Goal: Task Accomplishment & Management: Manage account settings

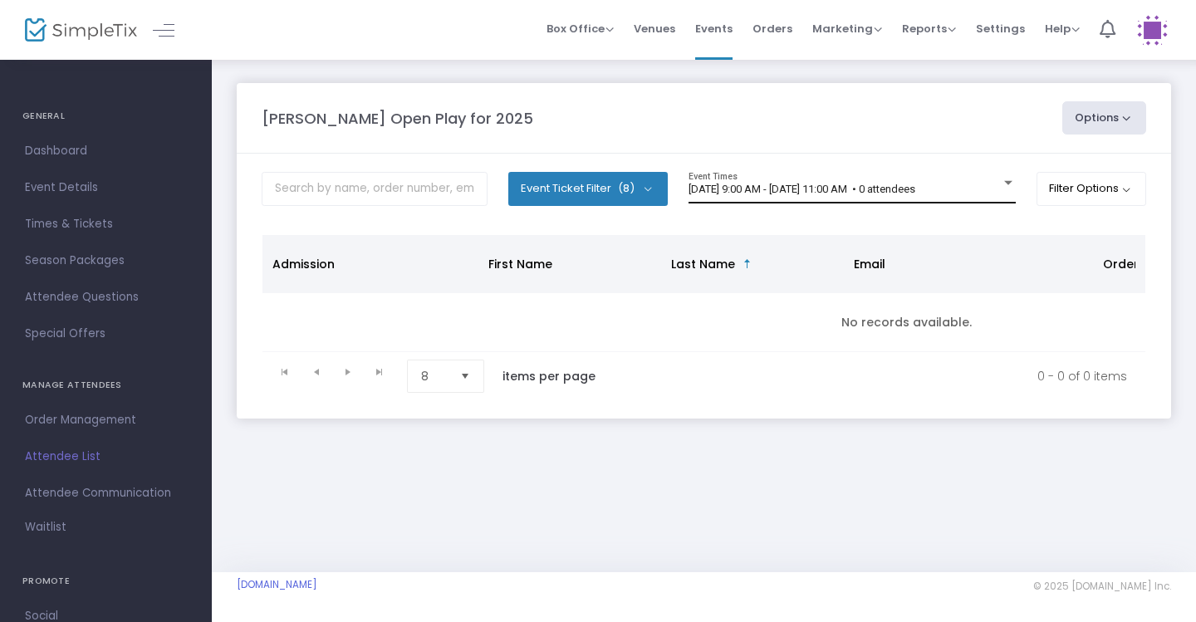
click at [956, 179] on div "9/18/2025 @ 9:00 AM - 9/18/2025 @ 11:00 AM • 0 attendees Event Times" at bounding box center [851, 188] width 327 height 32
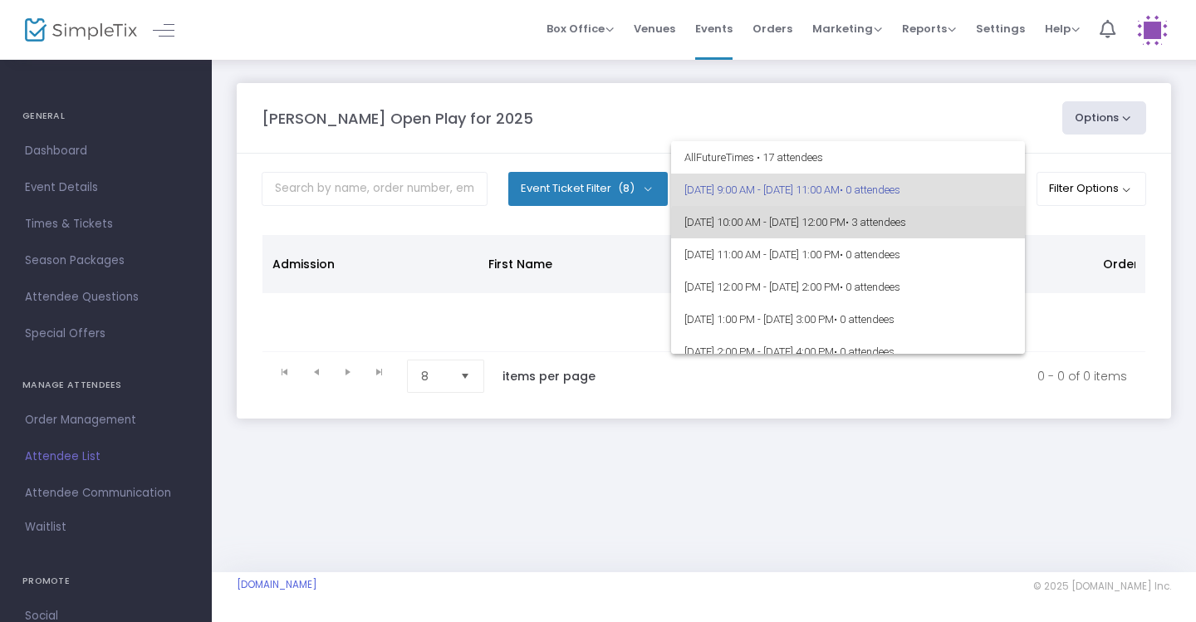
click at [976, 232] on span "9/18/2025 @ 10:00 AM - 9/18/2025 @ 12:00 PM • 3 attendees" at bounding box center [847, 222] width 327 height 32
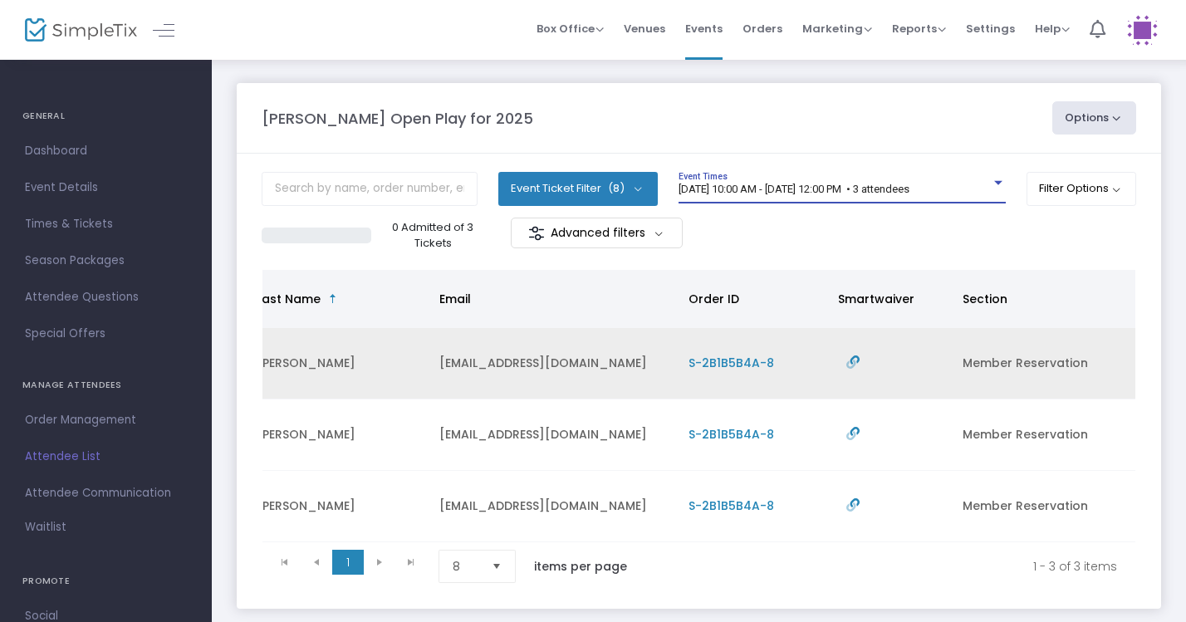
scroll to position [0, 414]
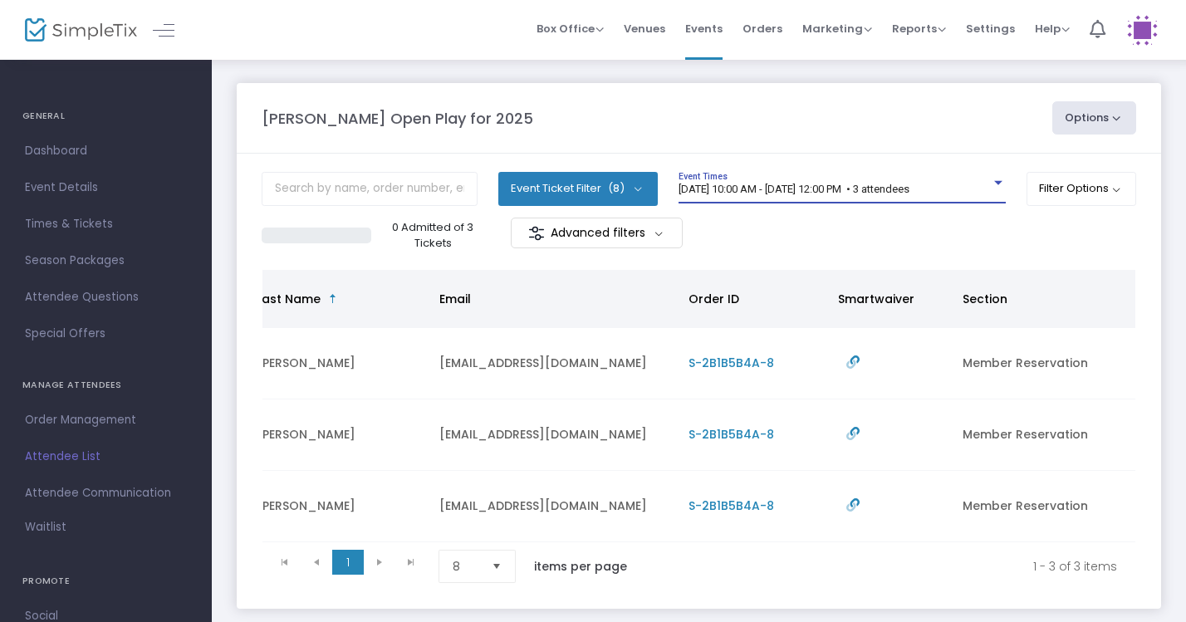
click at [982, 185] on div "9/18/2025 @ 10:00 AM - 9/18/2025 @ 12:00 PM • 3 attendees" at bounding box center [834, 190] width 312 height 12
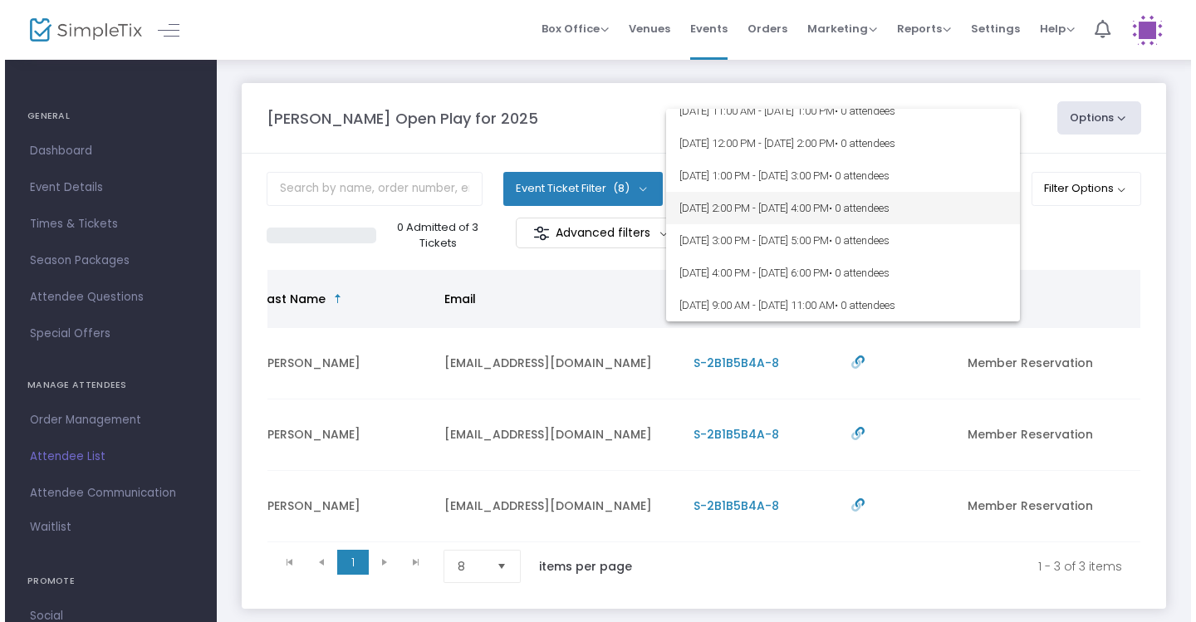
scroll to position [128, 0]
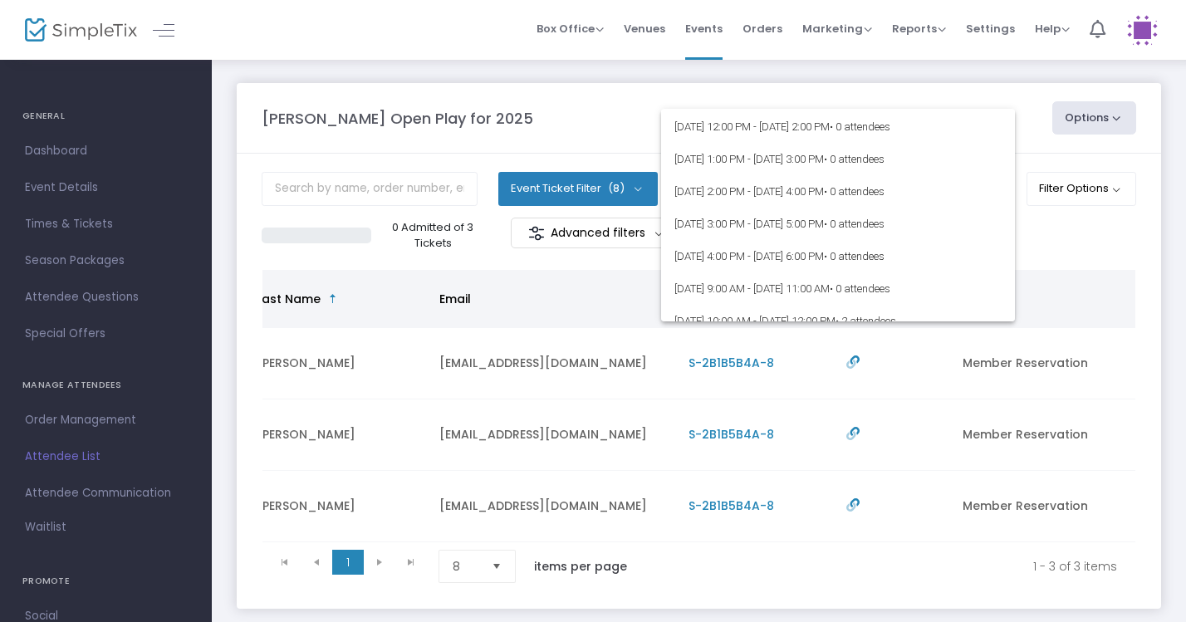
click at [920, 91] on div at bounding box center [593, 311] width 1186 height 622
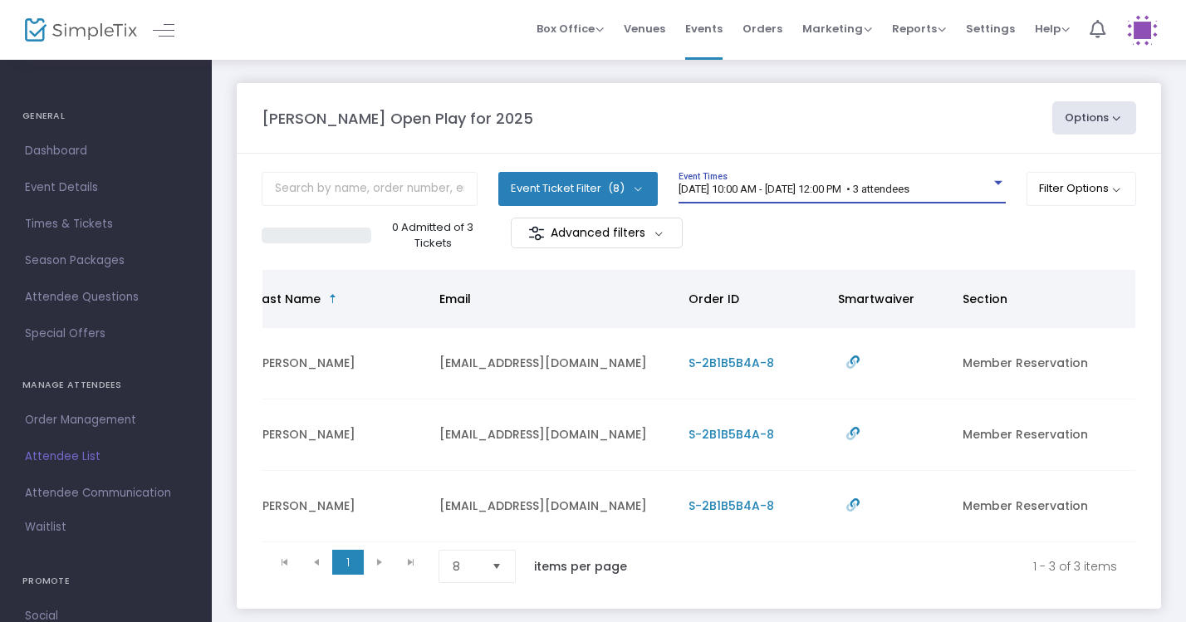
click at [810, 194] on span "9/18/2025 @ 10:00 AM - 9/18/2025 @ 12:00 PM • 3 attendees" at bounding box center [793, 189] width 231 height 12
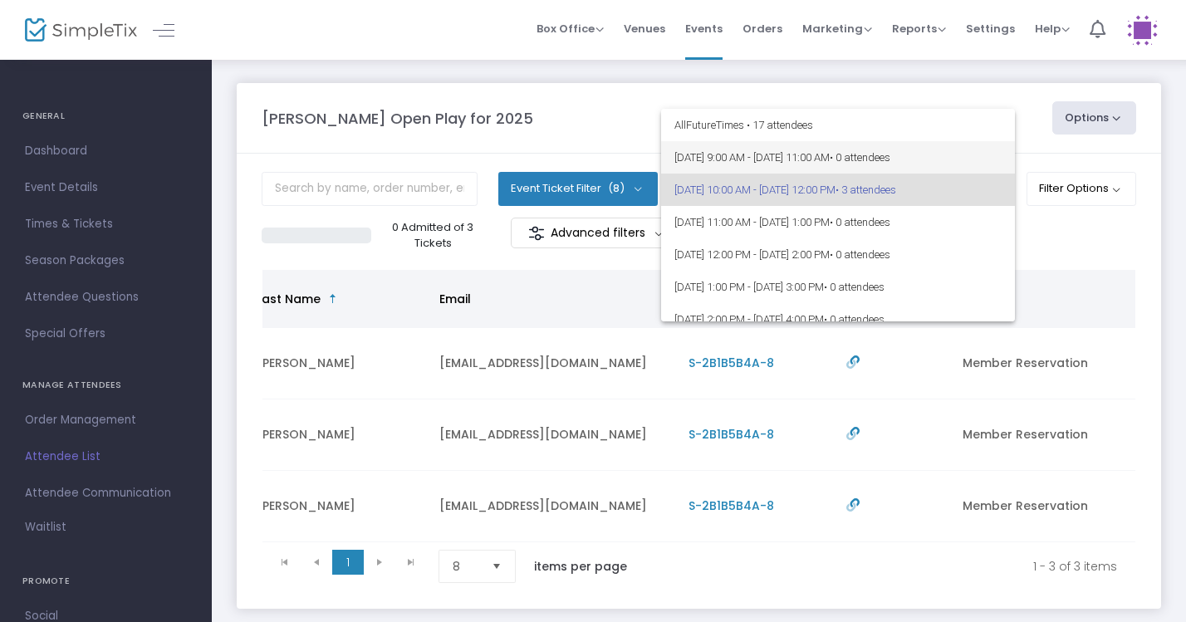
click at [879, 169] on span "9/18/2025 @ 9:00 AM - 9/18/2025 @ 11:00 AM • 0 attendees" at bounding box center [837, 157] width 327 height 32
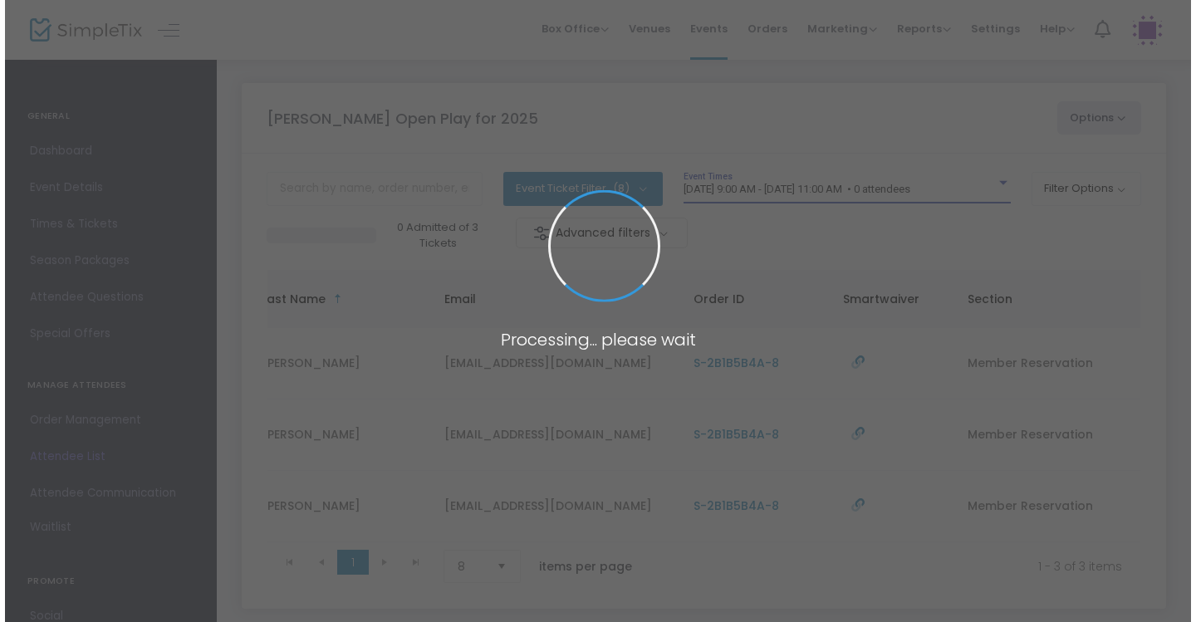
scroll to position [0, 404]
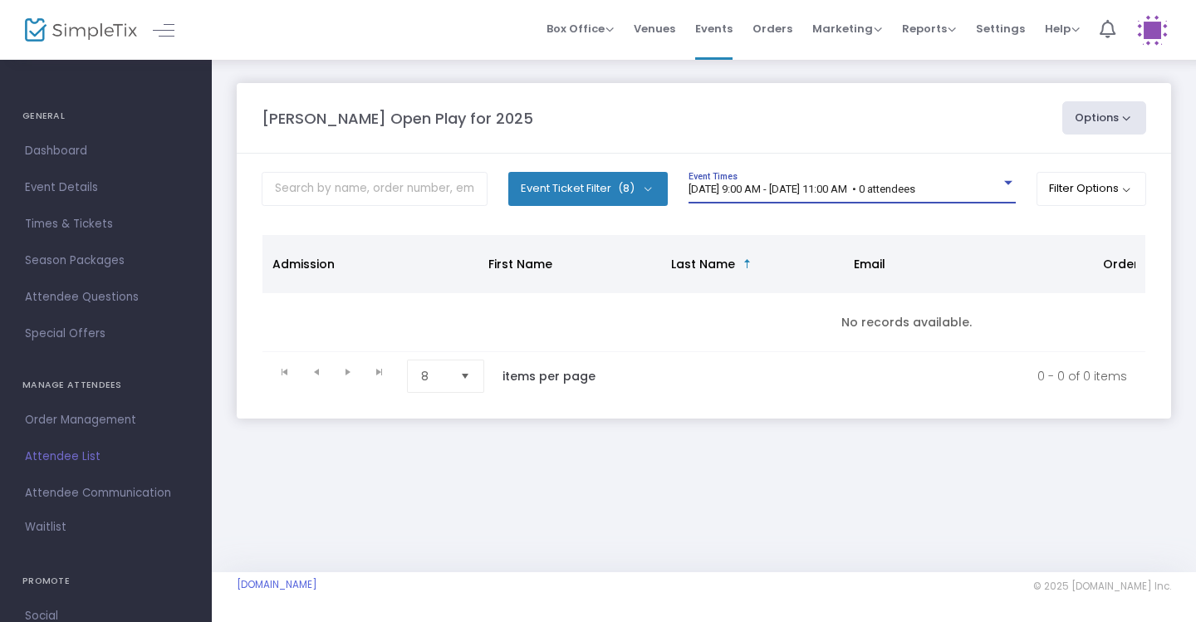
click at [1006, 185] on div at bounding box center [1008, 183] width 8 height 4
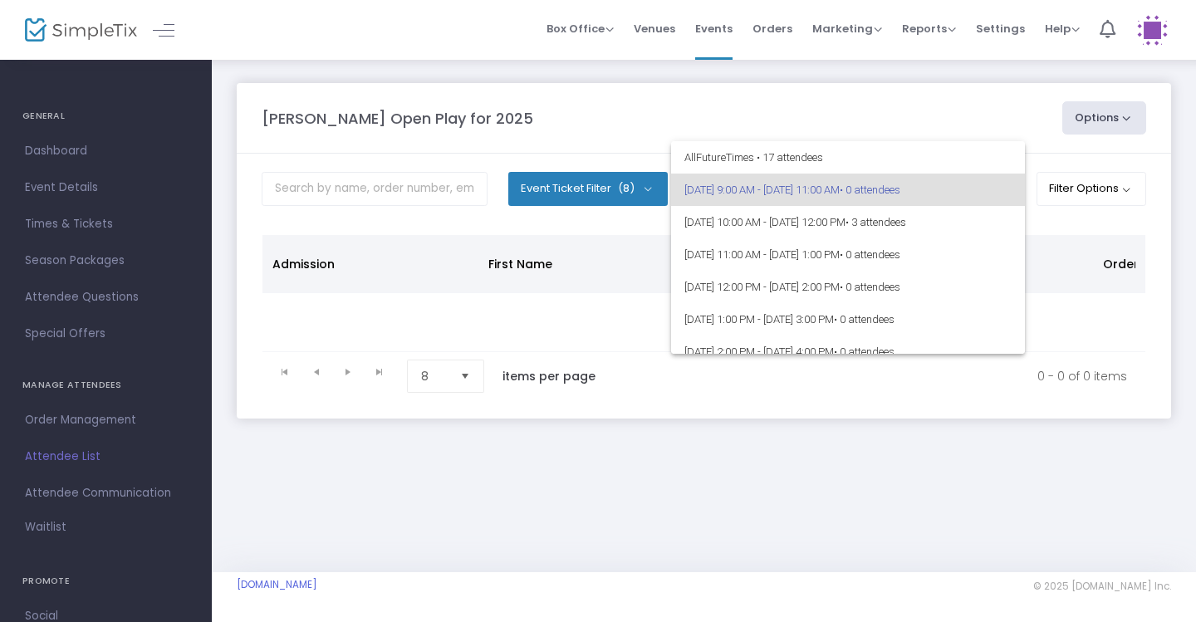
click at [917, 77] on div at bounding box center [598, 311] width 1196 height 622
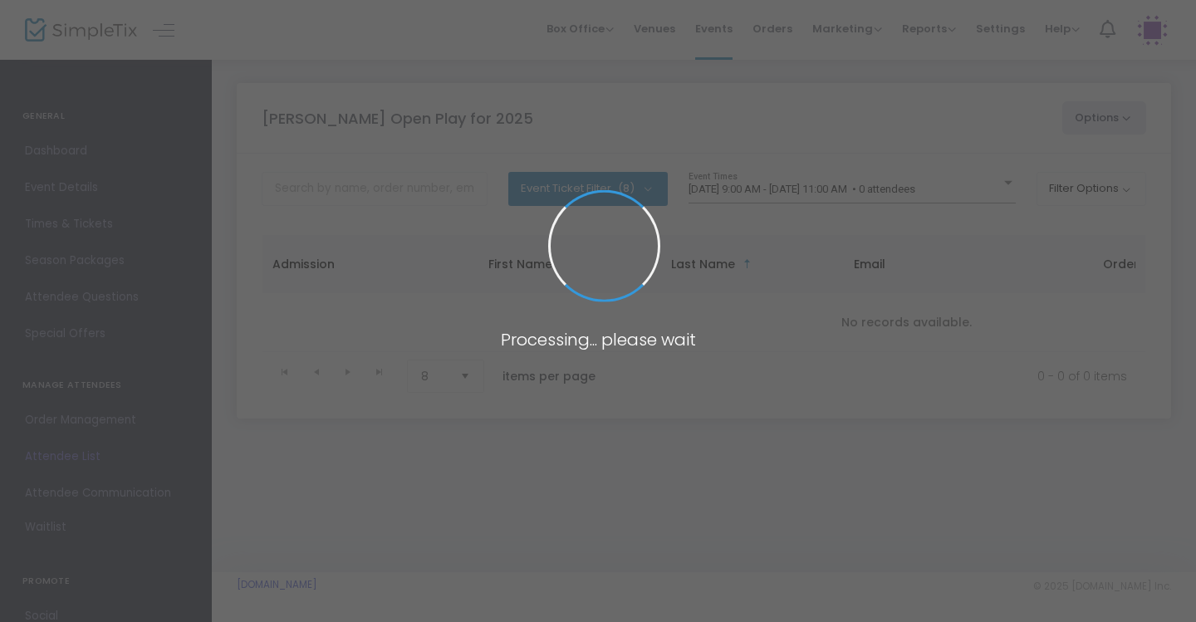
click at [936, 195] on body "Processing... please wait Box Office Sell Tickets Bookings Sell Season Pass Ven…" at bounding box center [598, 311] width 1196 height 622
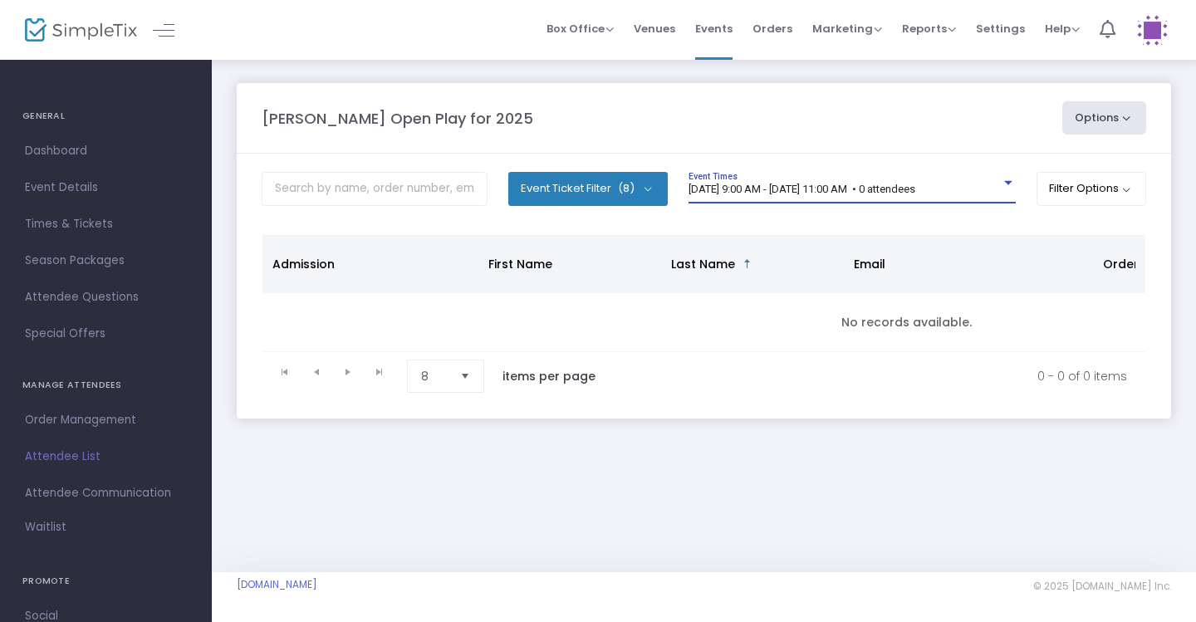
click at [936, 195] on div "9/18/2025 @ 9:00 AM - 9/18/2025 @ 11:00 AM • 0 attendees" at bounding box center [844, 190] width 312 height 12
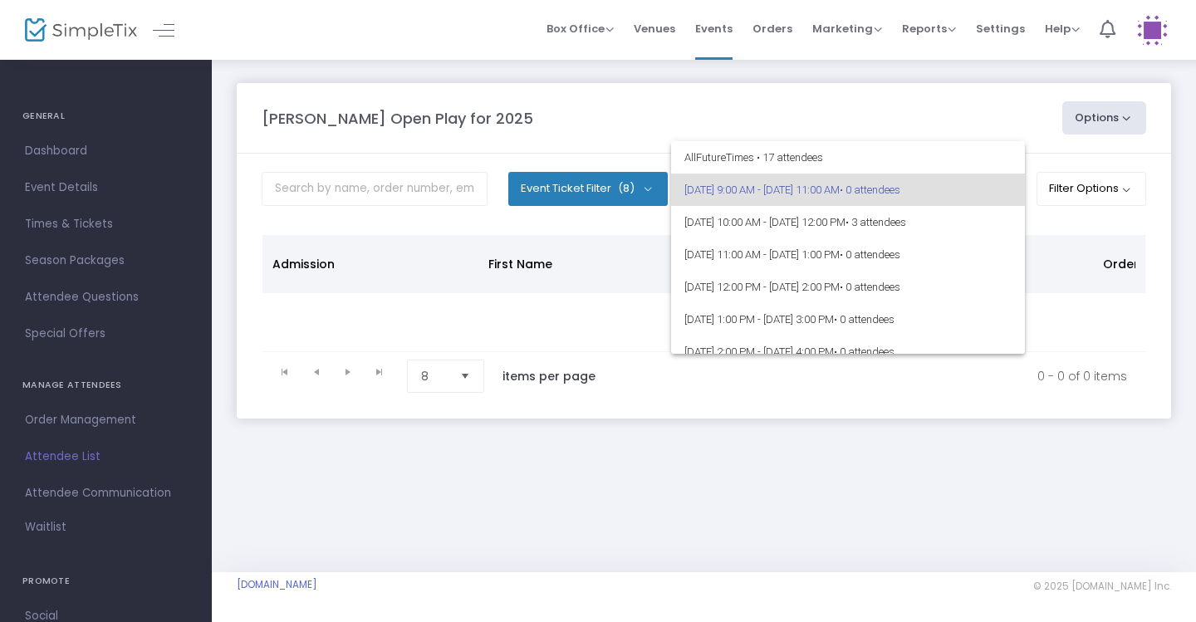
click at [920, 105] on div at bounding box center [598, 311] width 1196 height 622
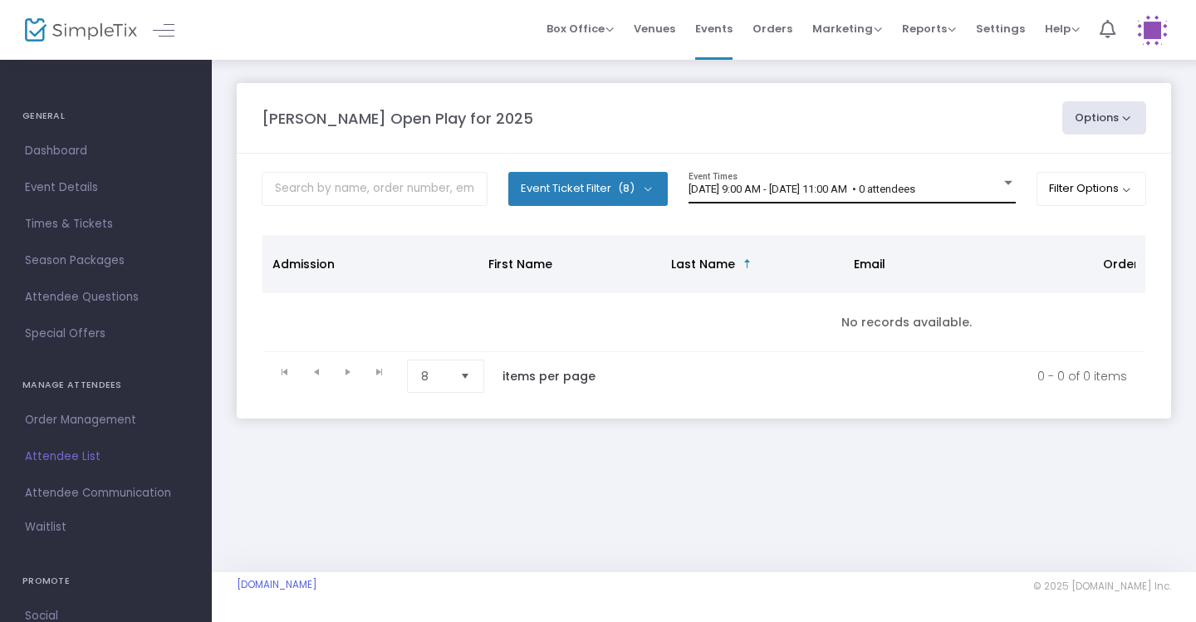
click at [908, 193] on span "[DATE] 9:00 AM - [DATE] 11:00 AM • 0 attendees" at bounding box center [801, 189] width 227 height 12
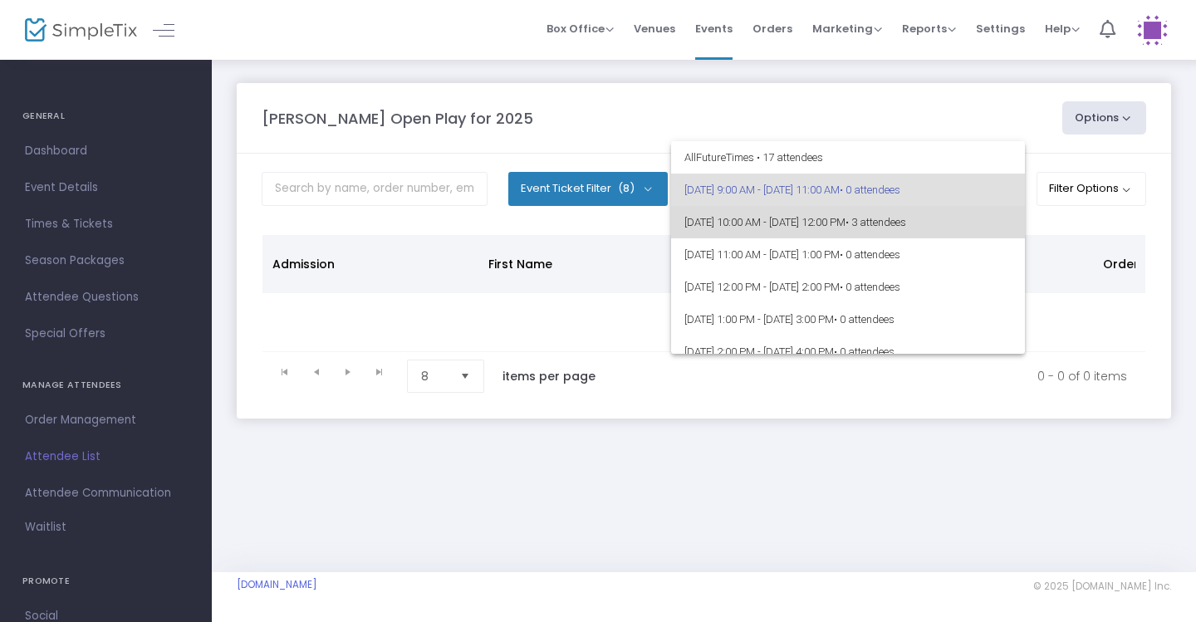
click at [908, 227] on span "9/18/2025 @ 10:00 AM - 9/18/2025 @ 12:00 PM • 3 attendees" at bounding box center [847, 222] width 327 height 32
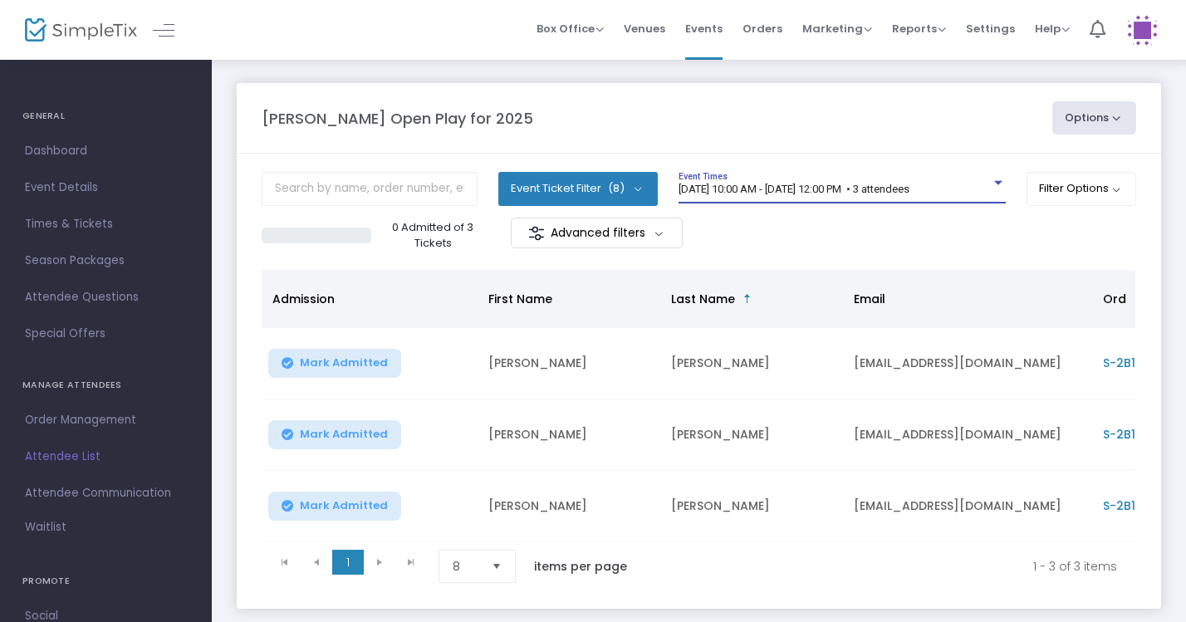
click at [840, 190] on span "9/18/2025 @ 10:00 AM - 9/18/2025 @ 12:00 PM • 3 attendees" at bounding box center [793, 189] width 231 height 12
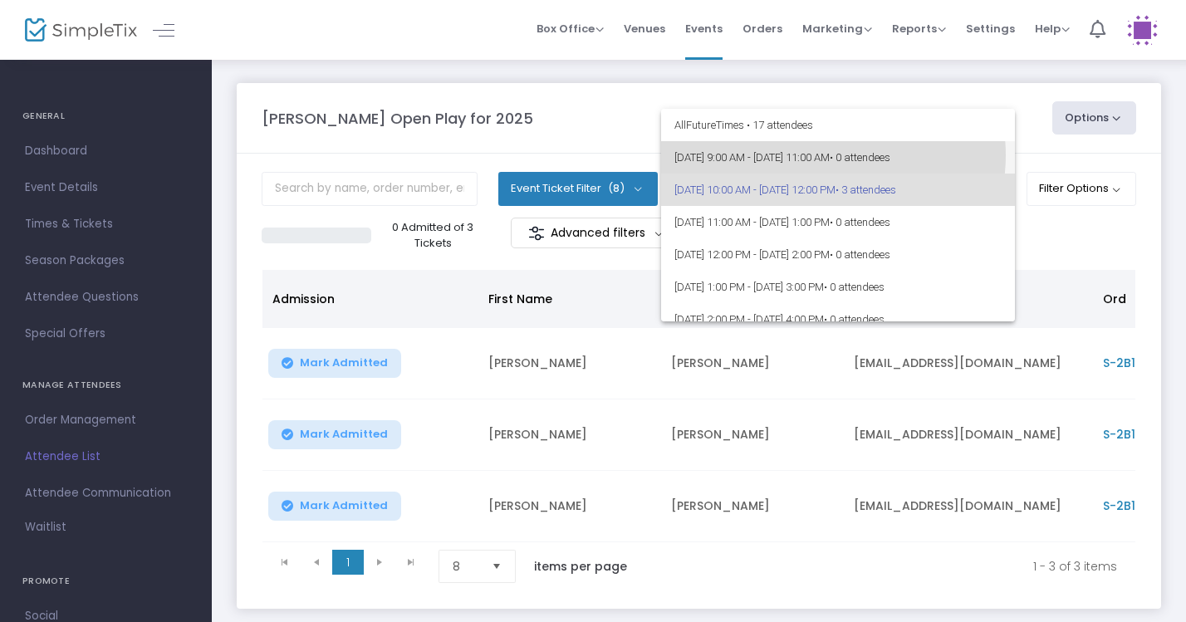
click at [826, 155] on span "9/18/2025 @ 9:00 AM - 9/18/2025 @ 11:00 AM • 0 attendees" at bounding box center [837, 157] width 327 height 32
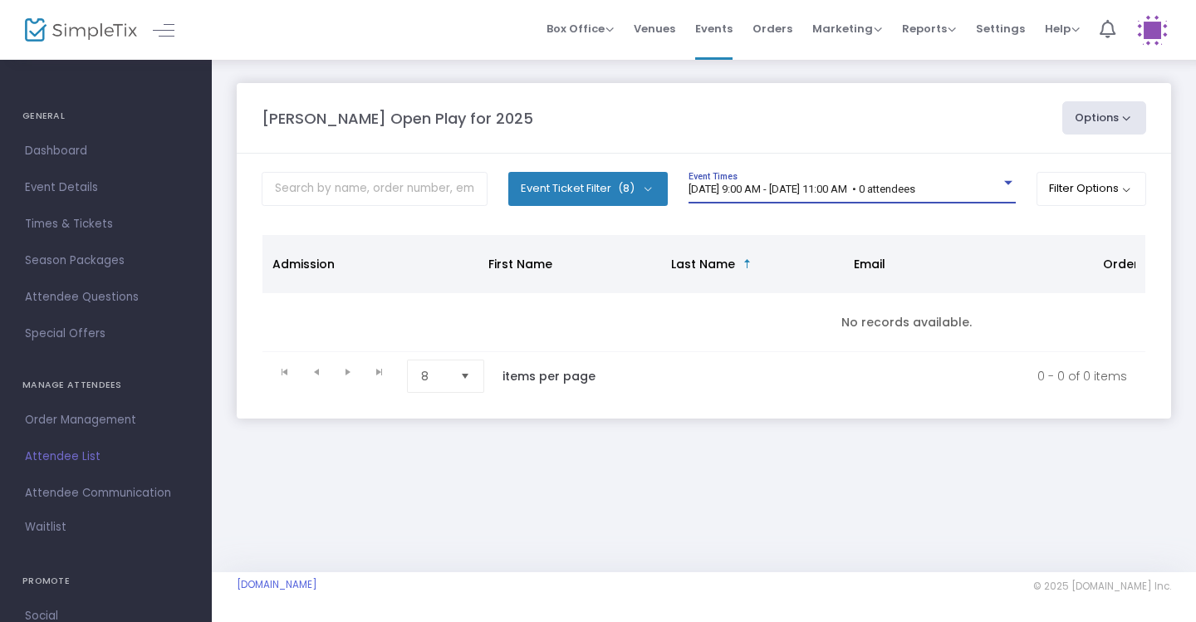
click at [986, 188] on div "[DATE] 9:00 AM - [DATE] 11:00 AM • 0 attendees" at bounding box center [844, 190] width 312 height 12
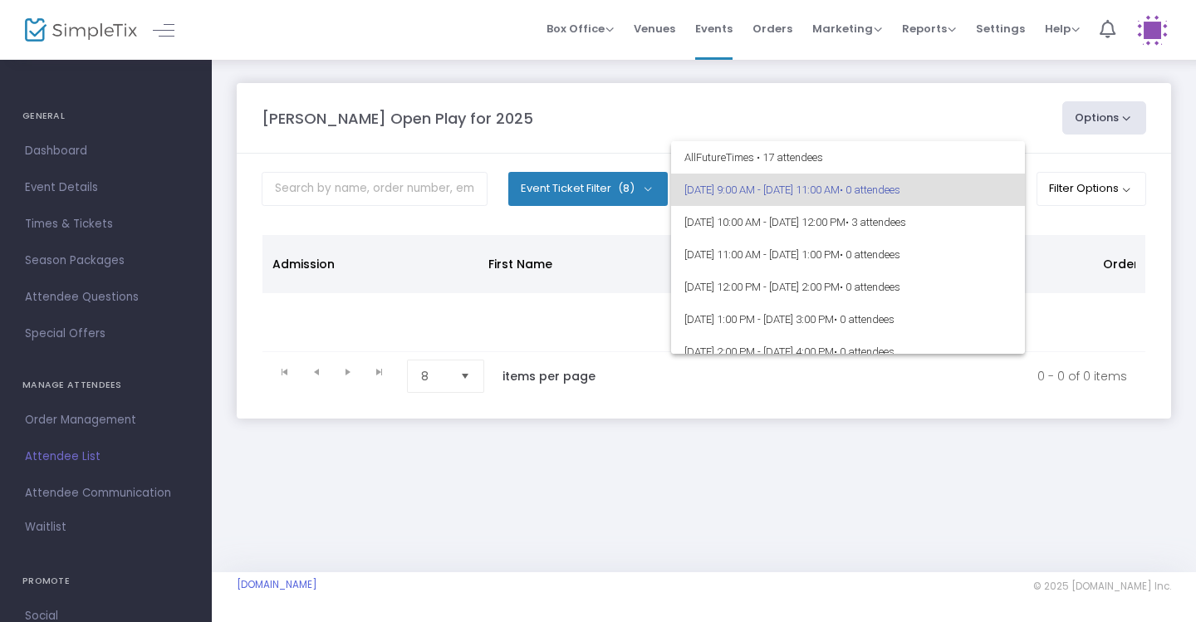
click at [938, 127] on div at bounding box center [598, 311] width 1196 height 622
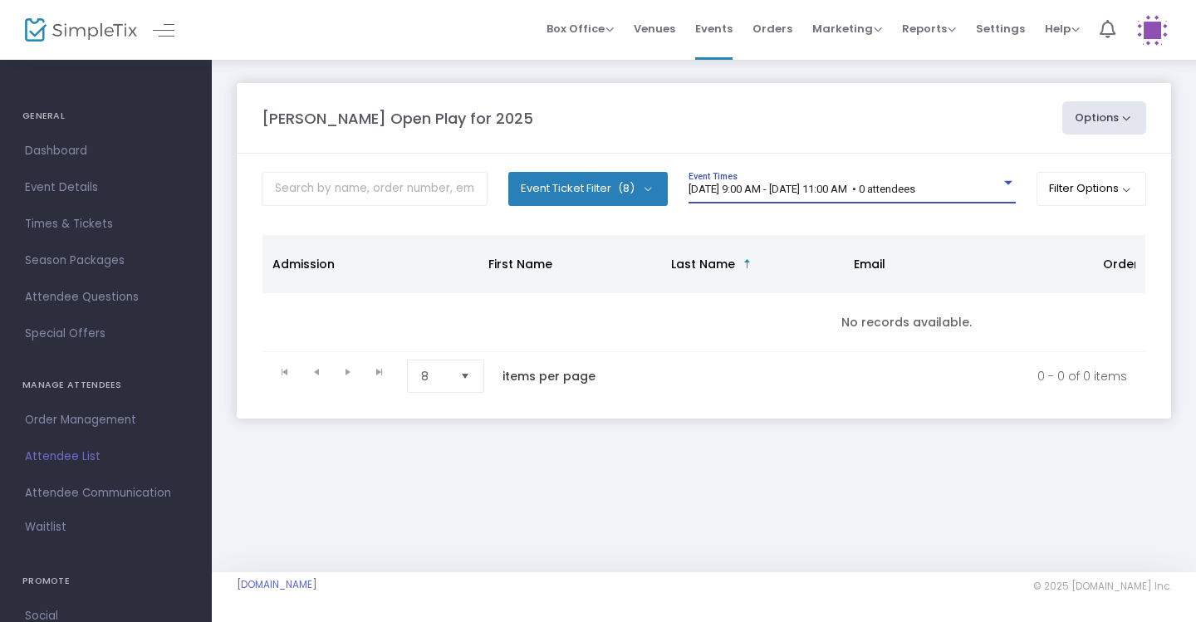
click at [915, 184] on span "[DATE] 9:00 AM - [DATE] 11:00 AM • 0 attendees" at bounding box center [801, 189] width 227 height 12
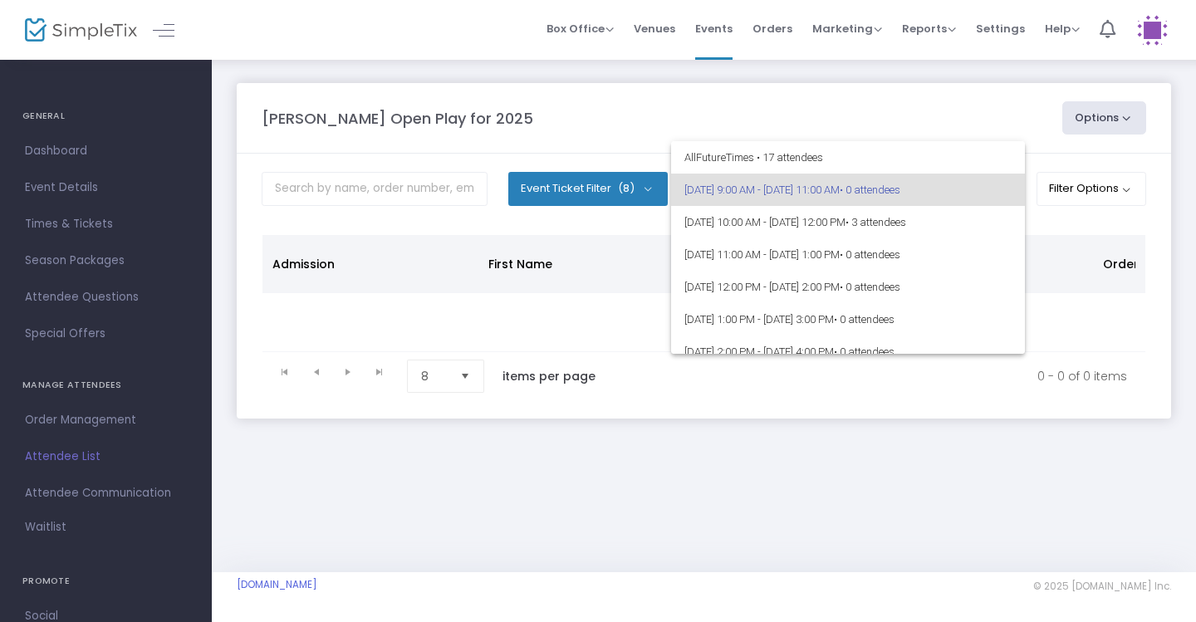
click at [908, 91] on div at bounding box center [598, 311] width 1196 height 622
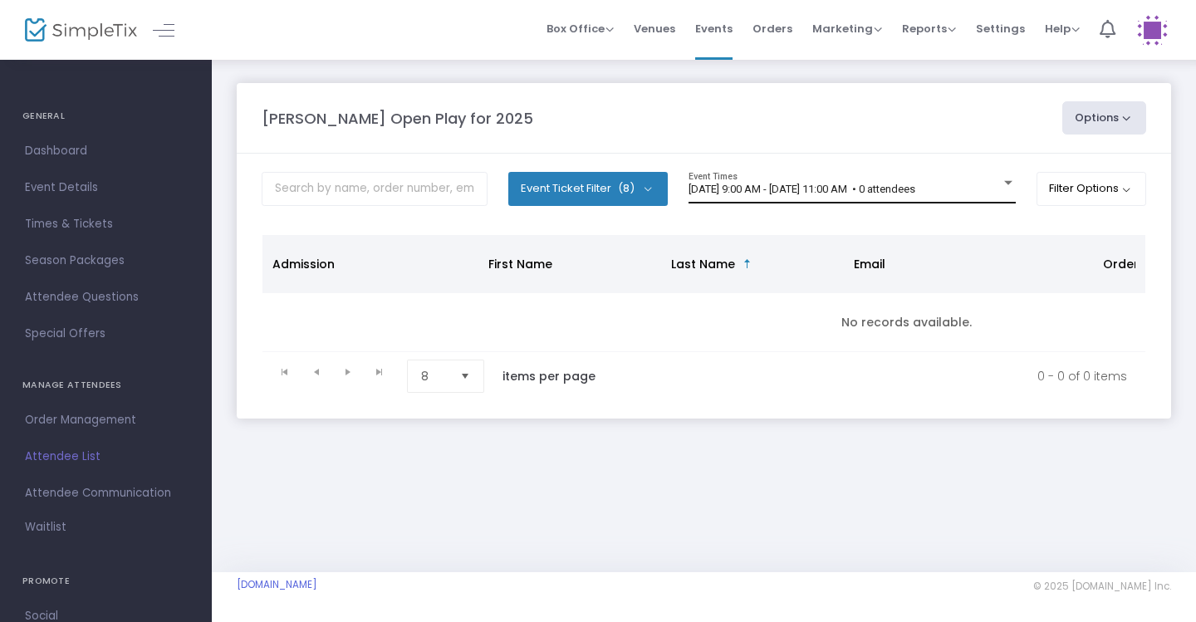
click at [854, 196] on div "9/18/2025 @ 9:00 AM - 9/18/2025 @ 11:00 AM • 0 attendees Event Times" at bounding box center [851, 188] width 327 height 32
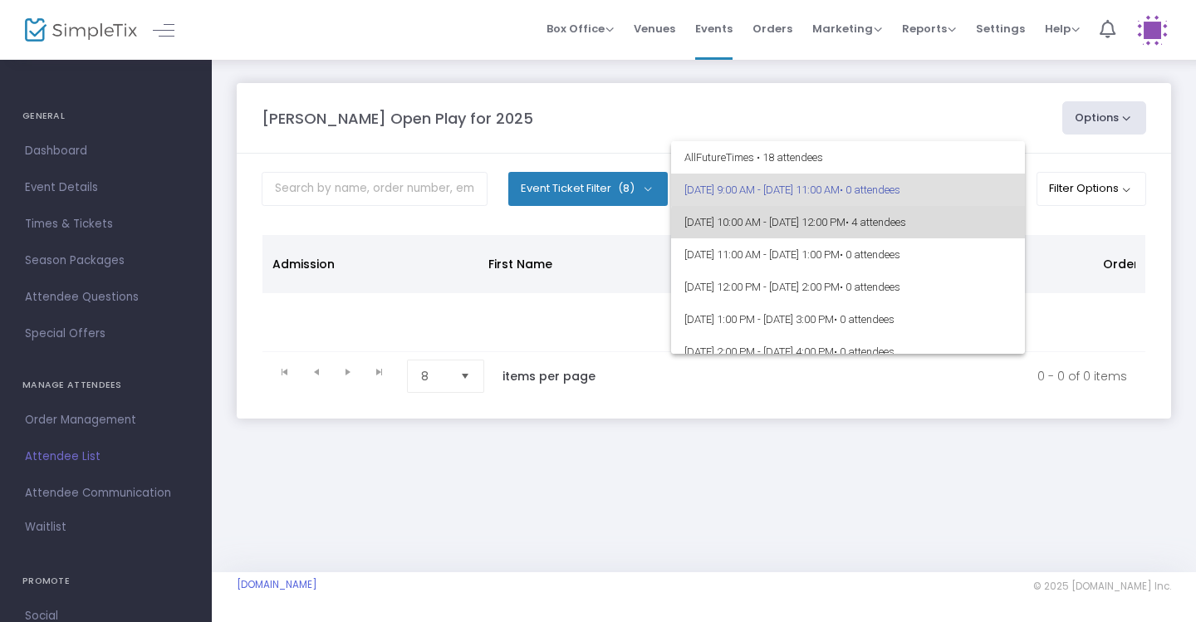
click at [854, 227] on span "9/18/2025 @ 10:00 AM - 9/18/2025 @ 12:00 PM • 4 attendees" at bounding box center [847, 222] width 327 height 32
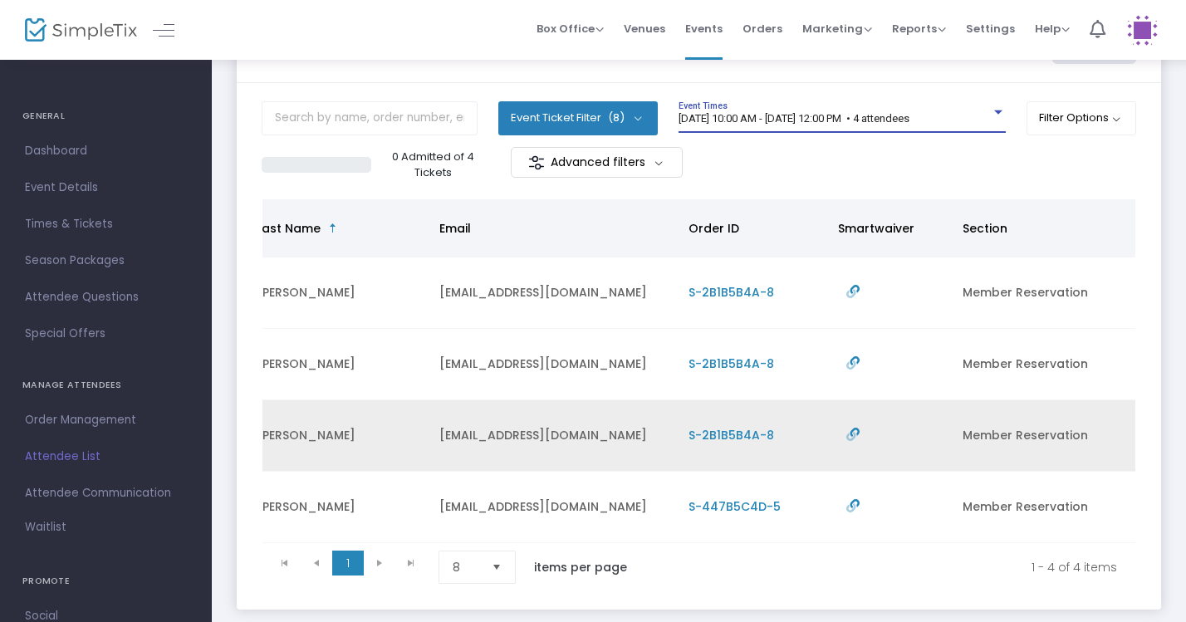
scroll to position [0, 414]
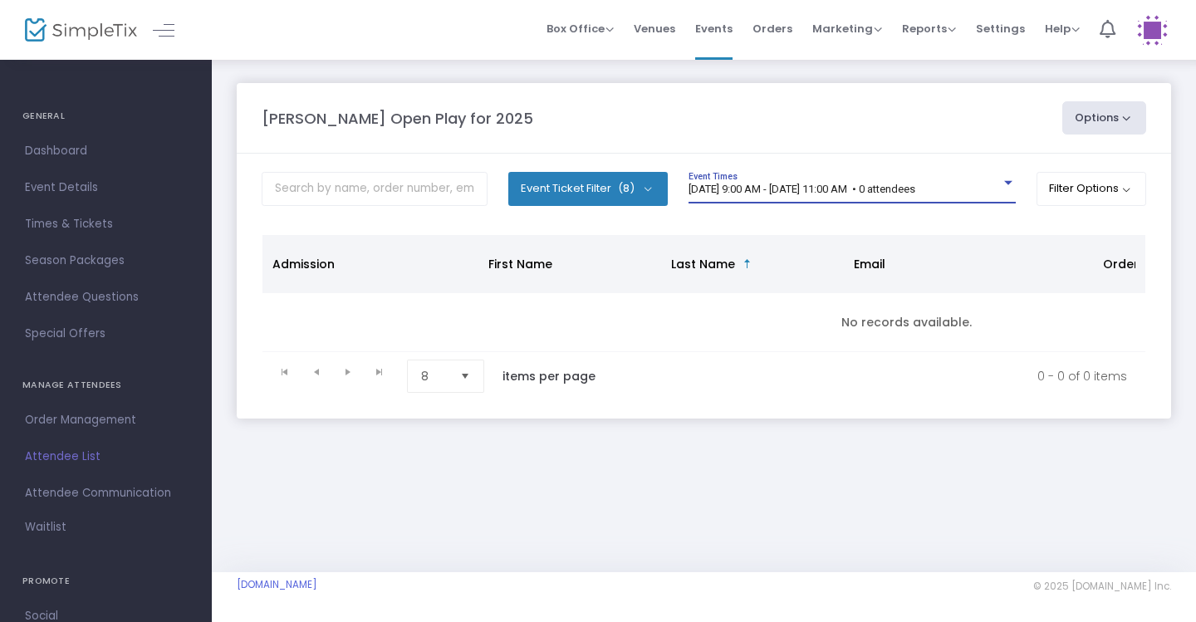
click at [1002, 189] on div at bounding box center [1008, 183] width 15 height 12
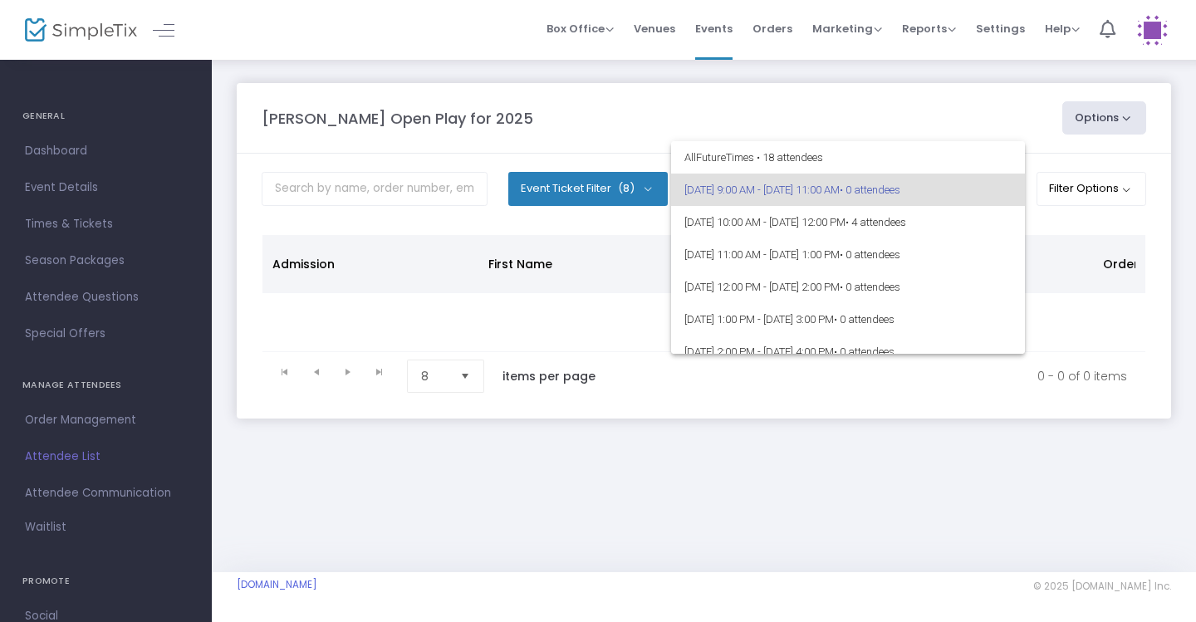
click at [840, 116] on div at bounding box center [598, 311] width 1196 height 622
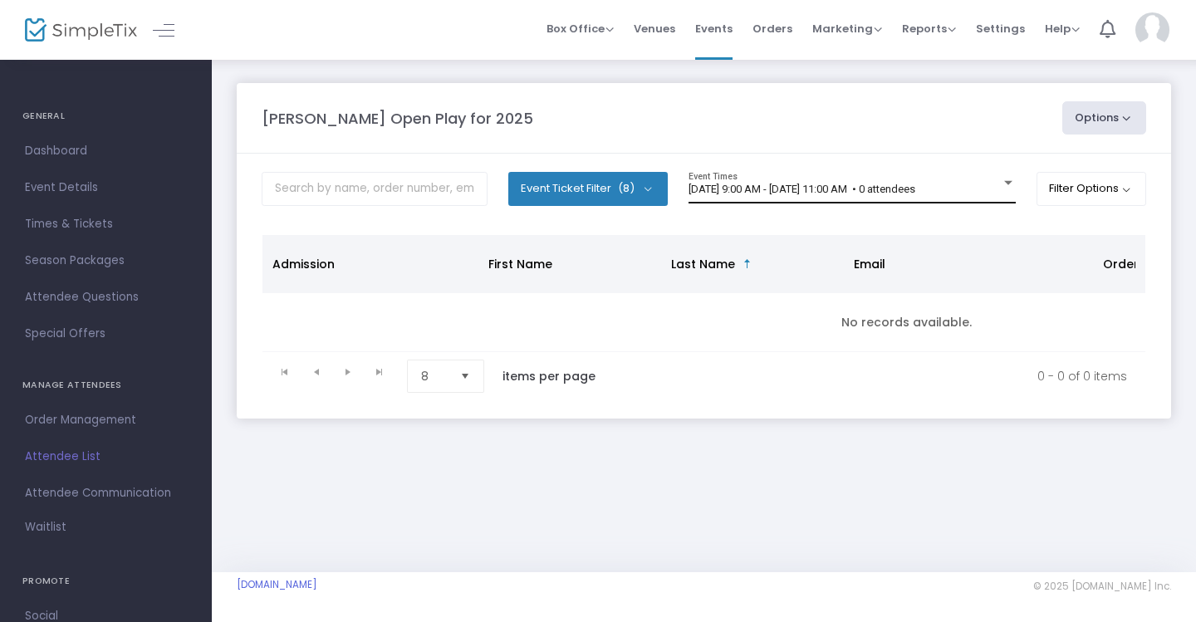
click at [951, 182] on div "9/18/2025 @ 9:00 AM - 9/18/2025 @ 11:00 AM • 0 attendees Event Times" at bounding box center [851, 188] width 327 height 32
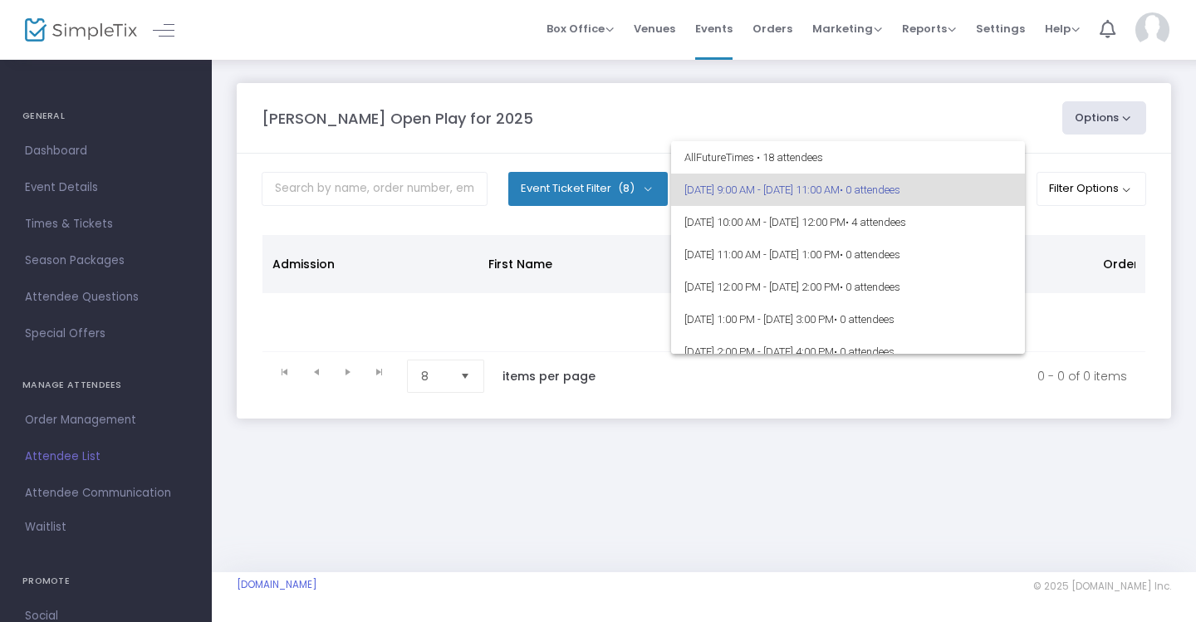
click at [961, 132] on div at bounding box center [598, 311] width 1196 height 622
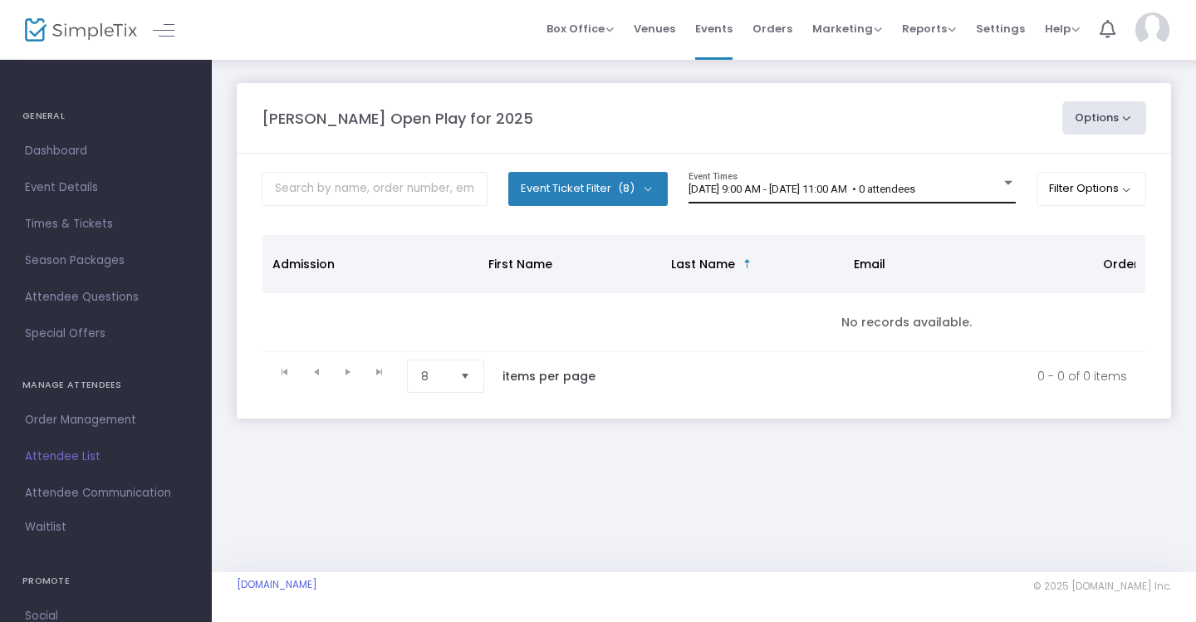
click at [903, 182] on div "9/18/2025 @ 9:00 AM - 9/18/2025 @ 11:00 AM • 0 attendees Event Times" at bounding box center [851, 188] width 327 height 32
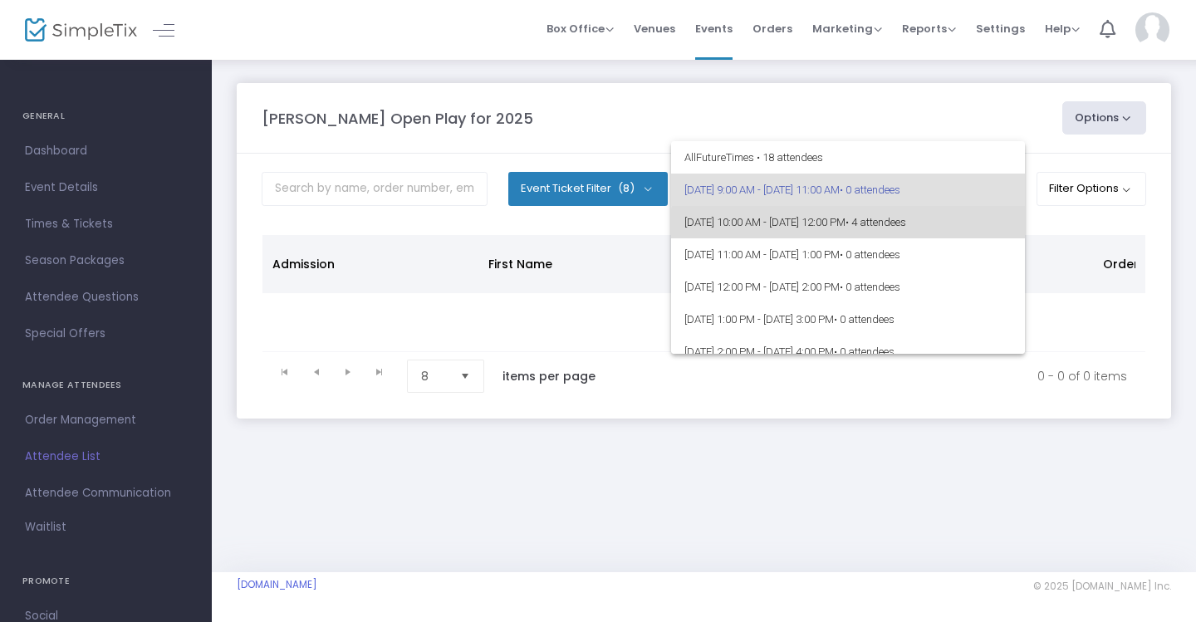
click at [886, 228] on span "9/18/2025 @ 10:00 AM - 9/18/2025 @ 12:00 PM • 4 attendees" at bounding box center [847, 222] width 327 height 32
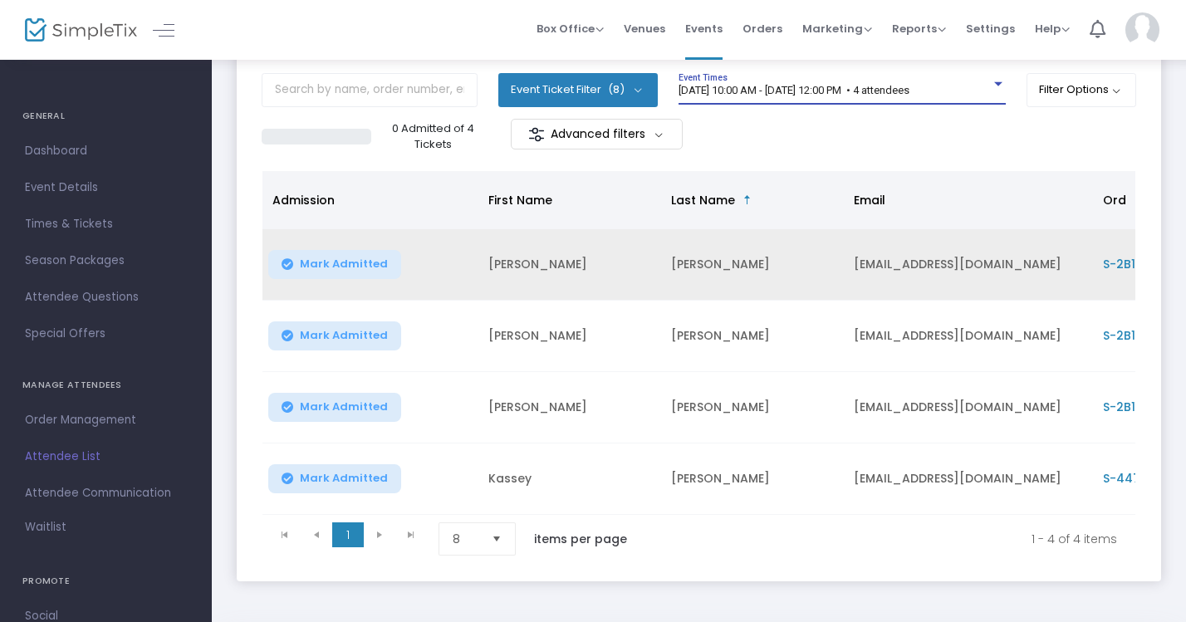
scroll to position [134, 0]
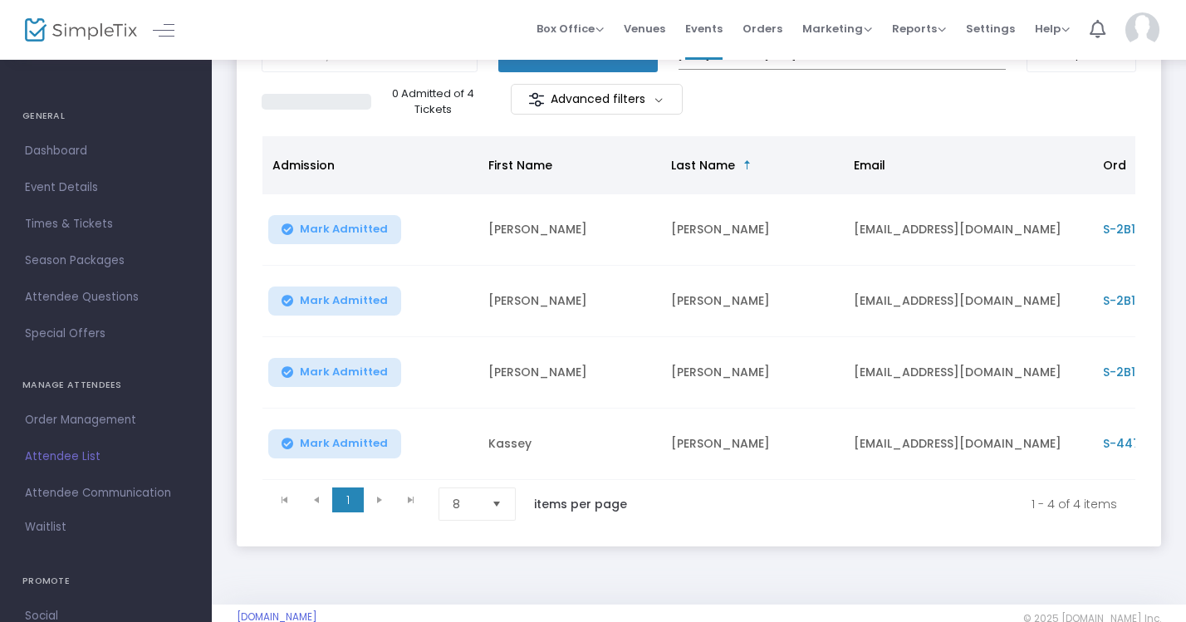
click at [360, 438] on span "Mark Admitted" at bounding box center [344, 443] width 88 height 13
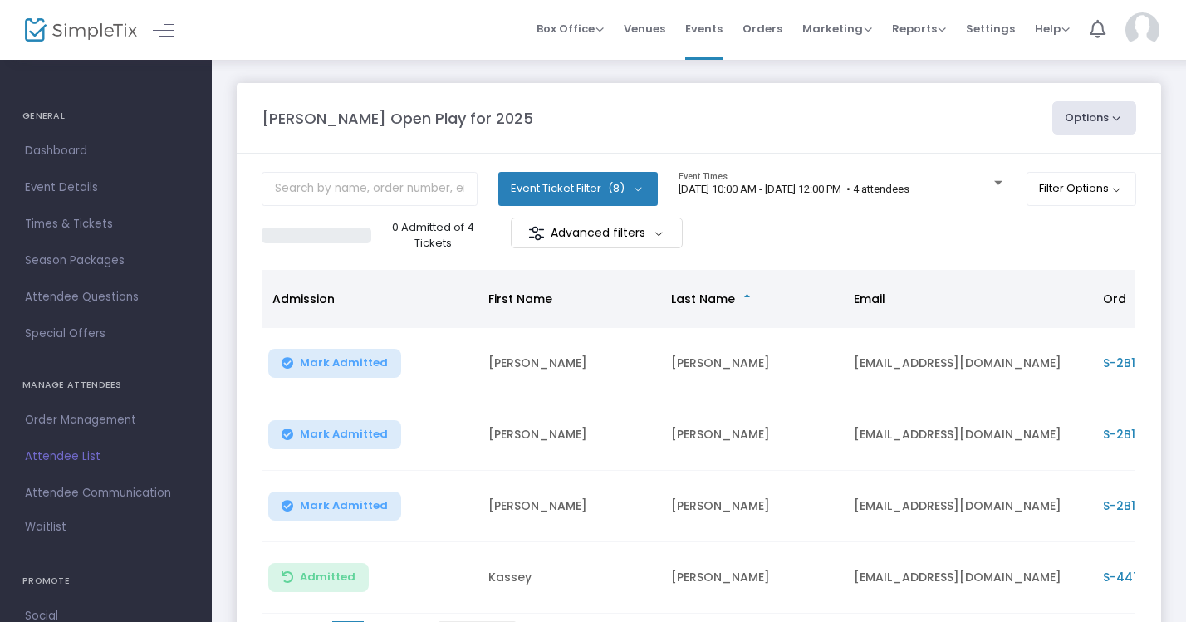
scroll to position [0, 0]
click at [807, 245] on div "0 Admitted of 4 Tickets Advanced filters" at bounding box center [699, 235] width 874 height 35
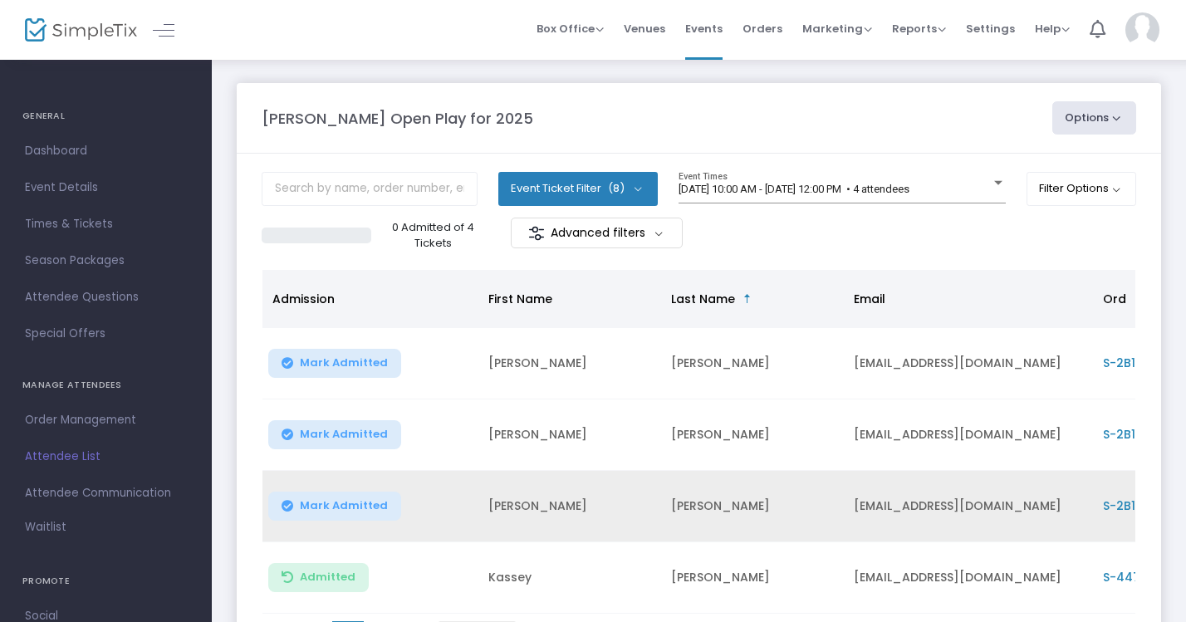
click at [334, 502] on span "Mark Admitted" at bounding box center [344, 505] width 88 height 13
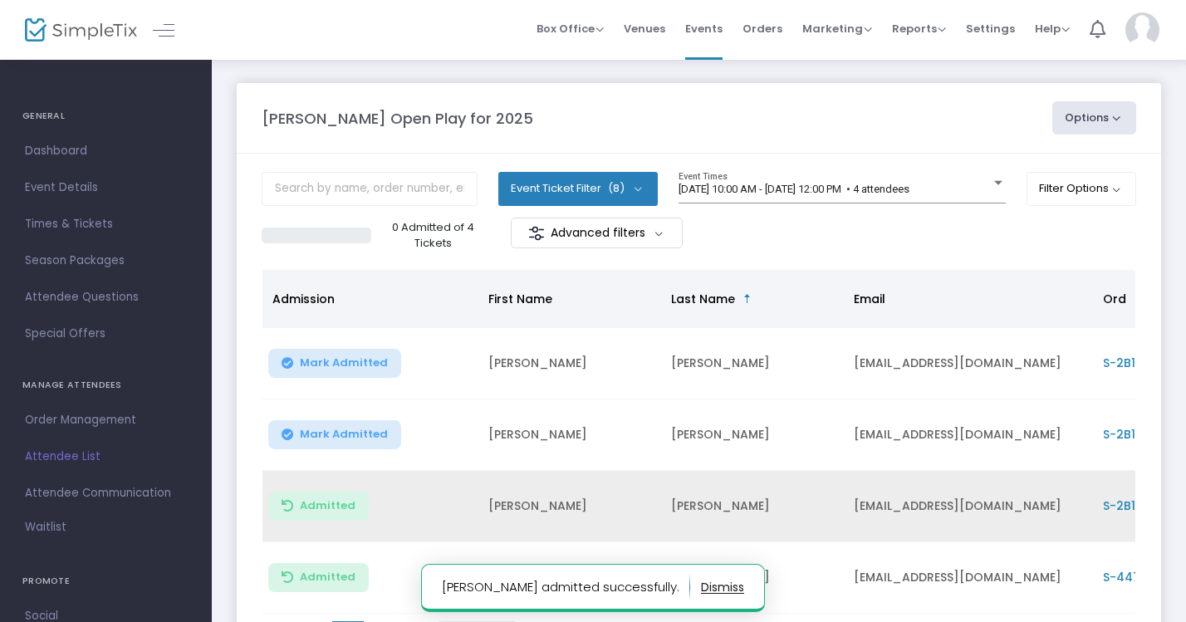
click at [362, 435] on span "Mark Admitted" at bounding box center [344, 434] width 88 height 13
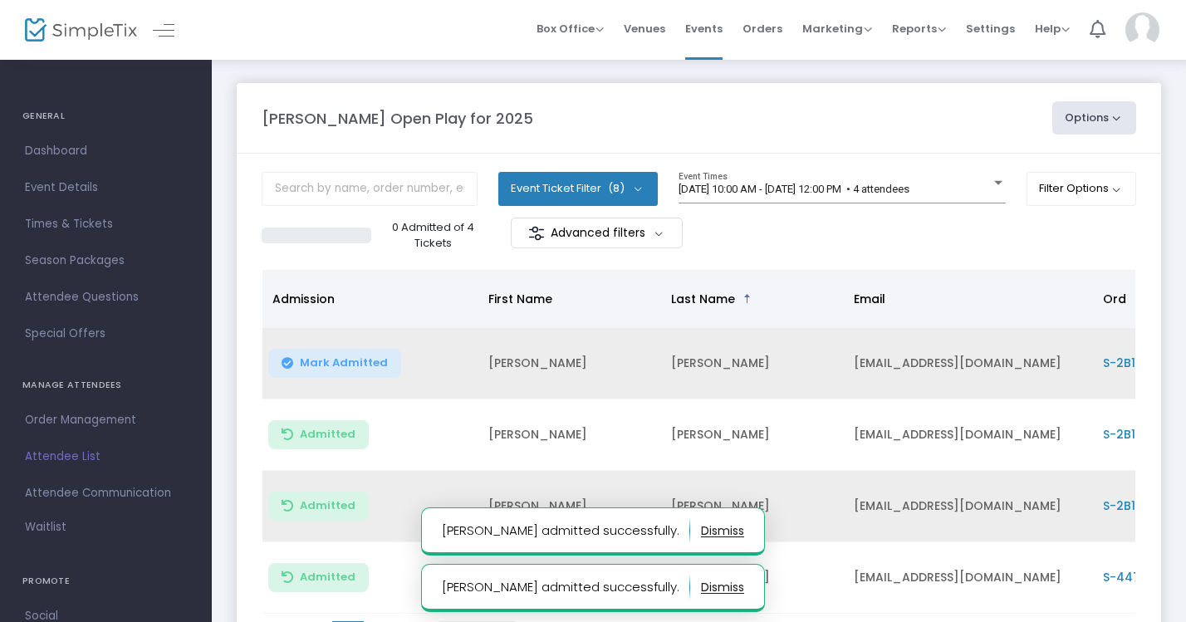
click at [357, 367] on span "Mark Admitted" at bounding box center [344, 362] width 88 height 13
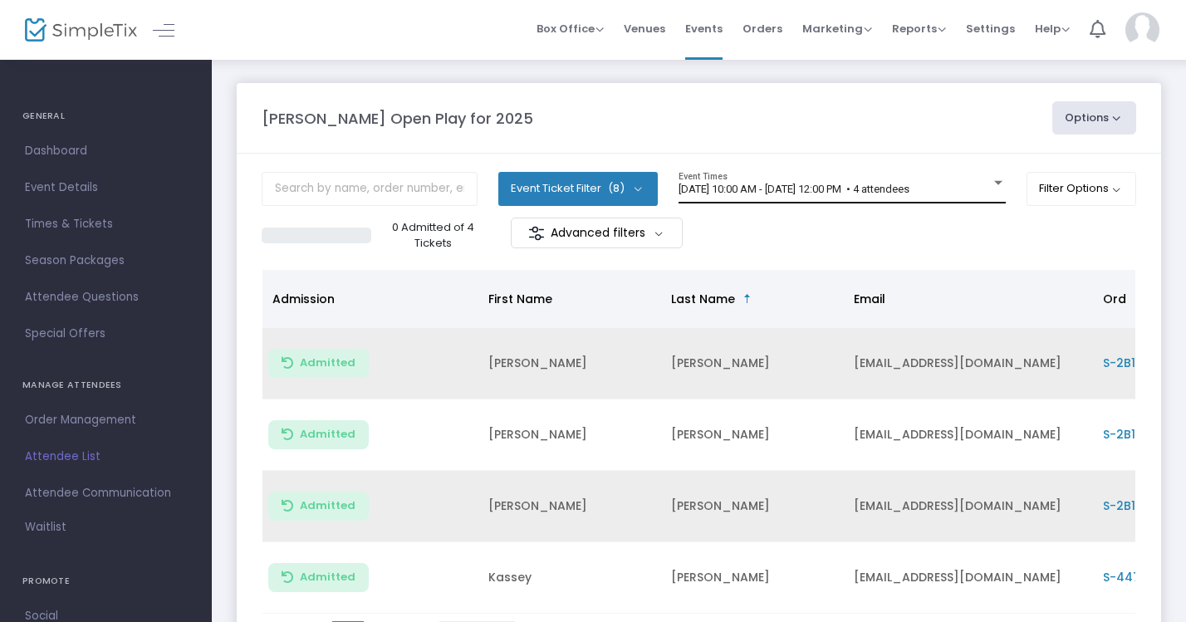
click at [985, 172] on div "9/18/2025 @ 10:00 AM - 9/18/2025 @ 12:00 PM • 4 attendees Event Times" at bounding box center [841, 188] width 327 height 32
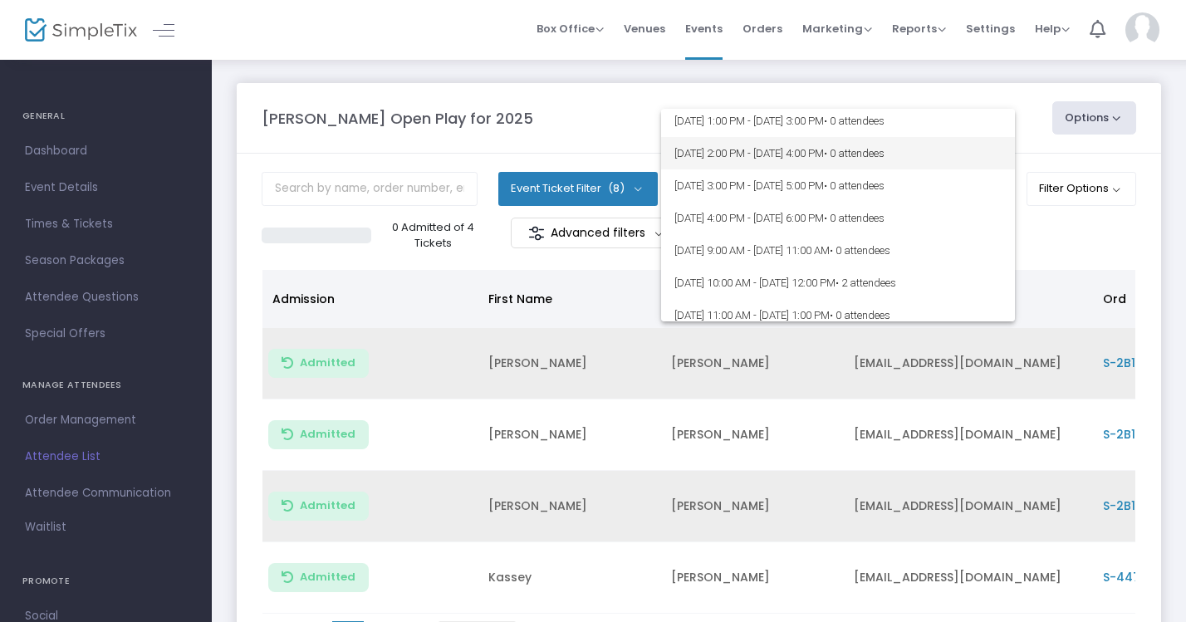
scroll to position [183, 0]
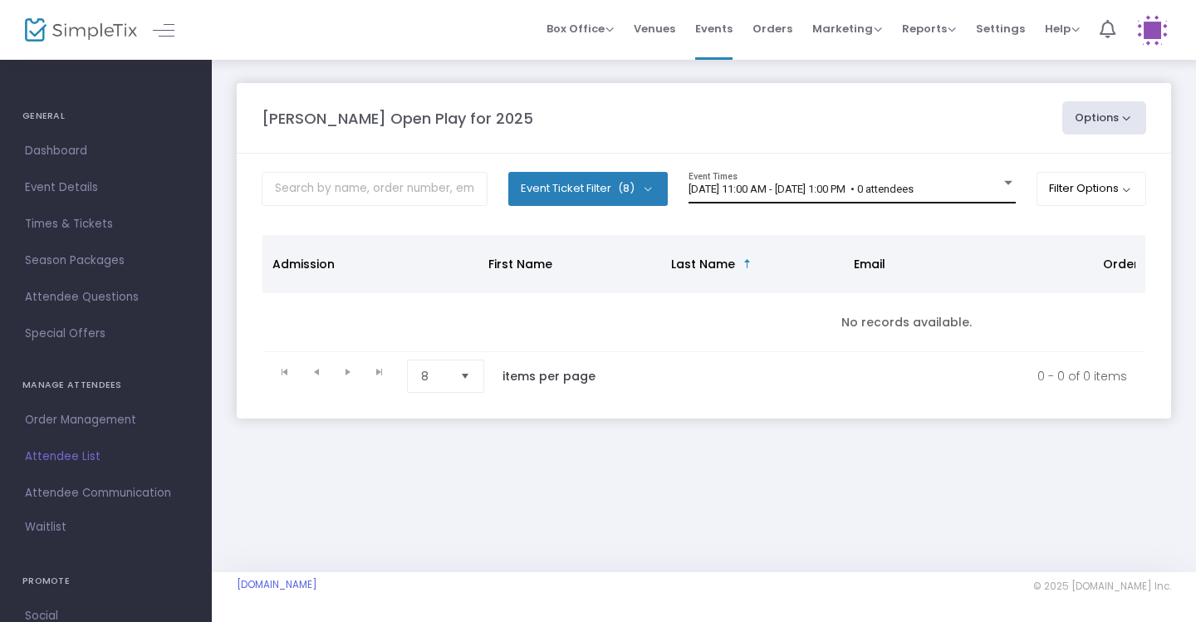
click at [982, 174] on div "[DATE] 11:00 AM - [DATE] 1:00 PM • 0 attendees Event Times" at bounding box center [851, 188] width 327 height 32
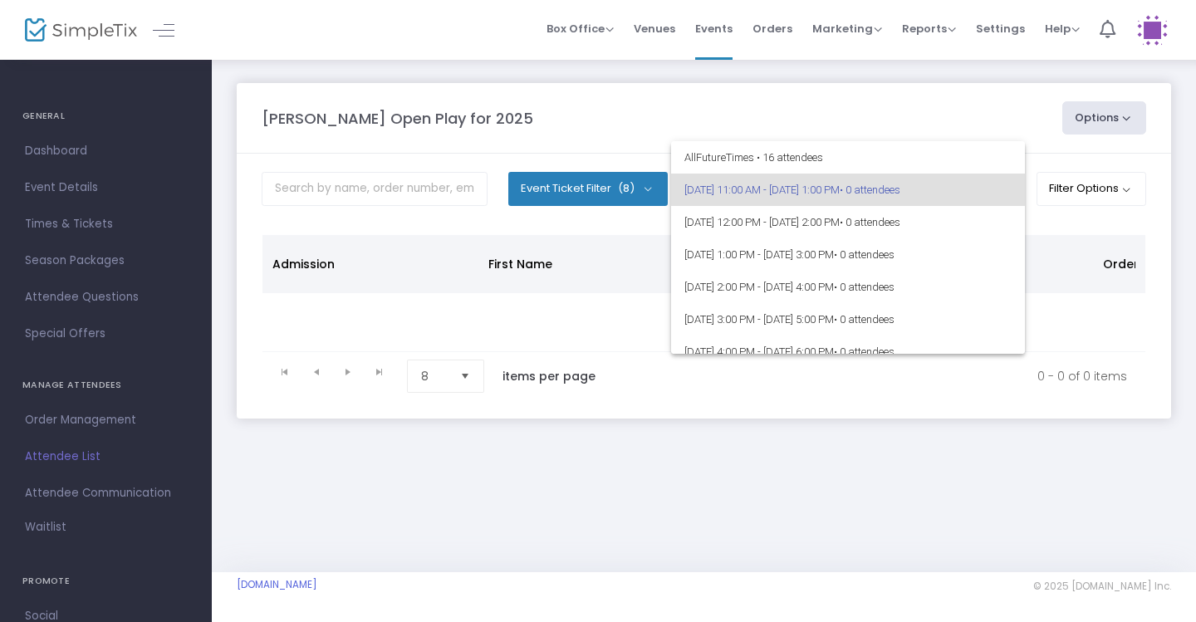
click at [951, 117] on div at bounding box center [598, 311] width 1196 height 622
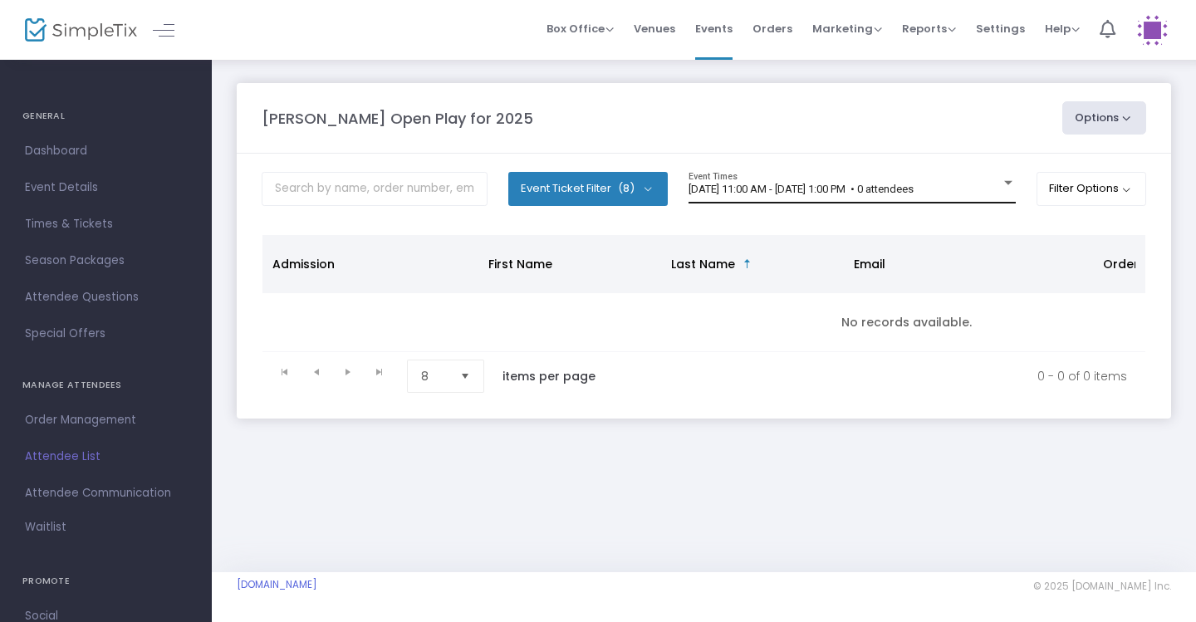
click at [991, 186] on div "9/18/2025 @ 11:00 AM - 9/18/2025 @ 1:00 PM • 0 attendees" at bounding box center [844, 190] width 312 height 12
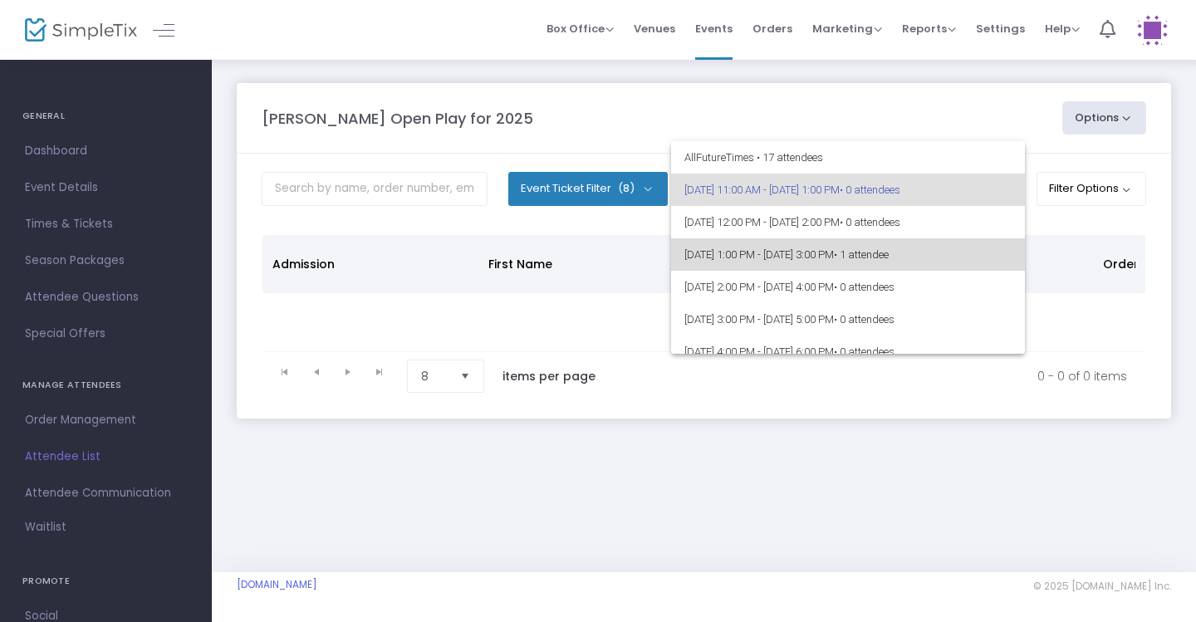
click at [901, 244] on span "9/18/2025 @ 1:00 PM - 9/18/2025 @ 3:00 PM • 1 attendee" at bounding box center [847, 254] width 327 height 32
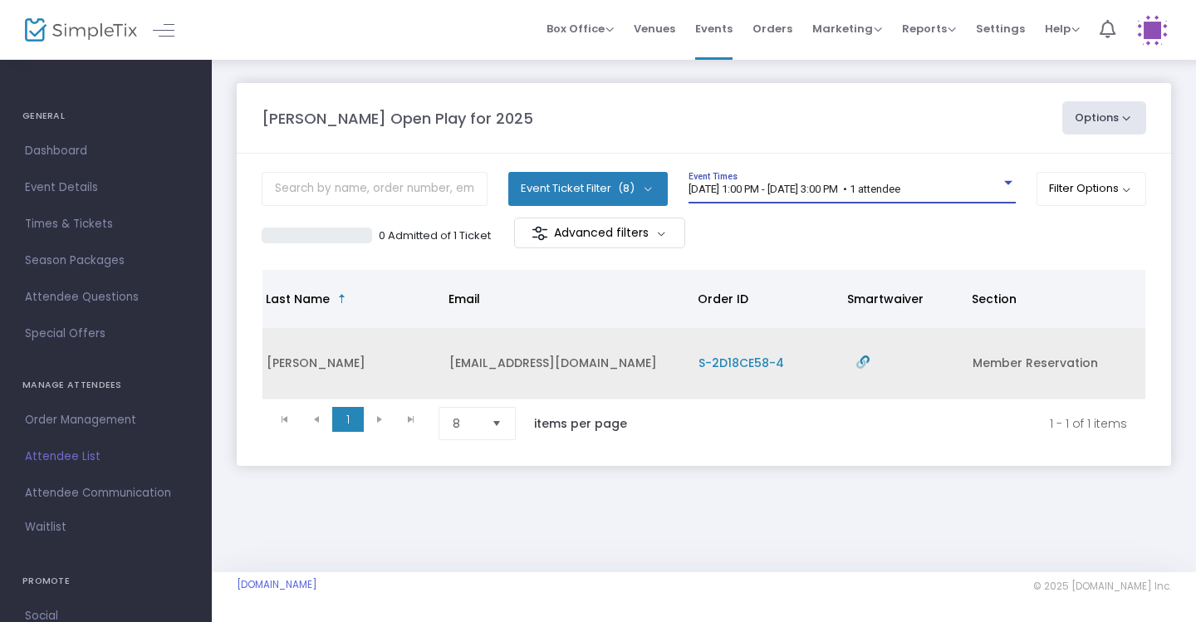
scroll to position [0, 404]
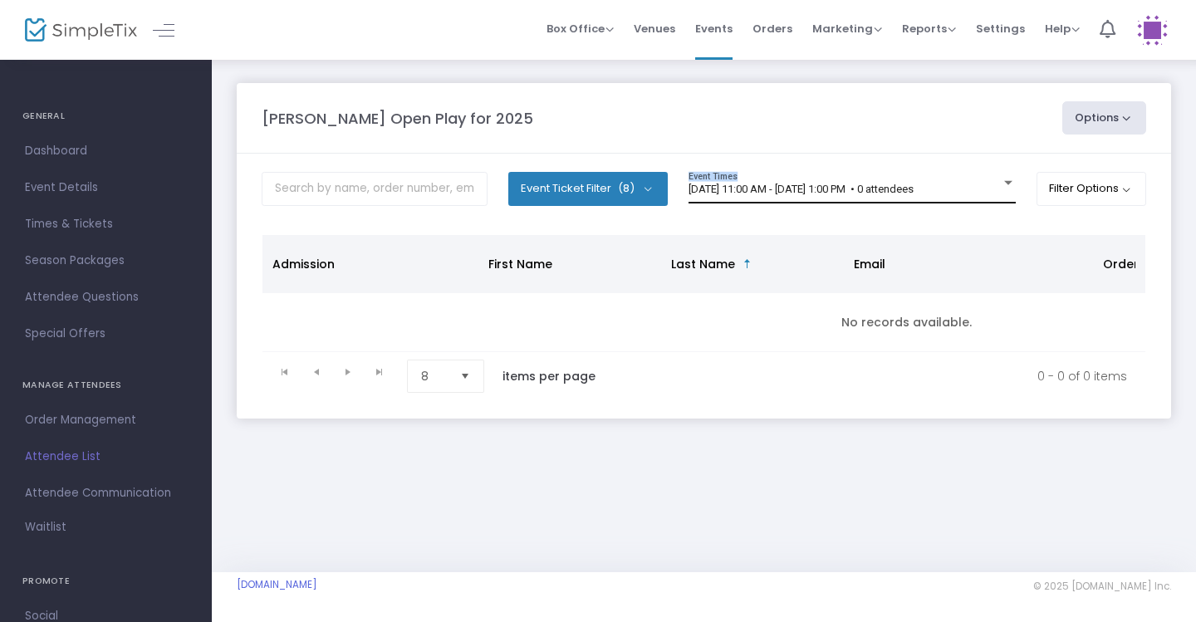
drag, startPoint x: 1015, startPoint y: 194, endPoint x: 1001, endPoint y: 179, distance: 20.6
click at [1001, 179] on div "Event Ticket Filter (8) Select All General Admission: 1 year & older Additional…" at bounding box center [704, 195] width 884 height 46
click at [998, 131] on m-panel-header "Howell Open Play for 2025 Options Export List Print Name Tags Export to Mailchi…" at bounding box center [704, 118] width 934 height 71
click at [998, 160] on m-panel-content "Event Ticket Filter (8) Select All General Admission: 1 year & older Additional…" at bounding box center [704, 286] width 934 height 265
click at [1004, 181] on div at bounding box center [1008, 183] width 8 height 4
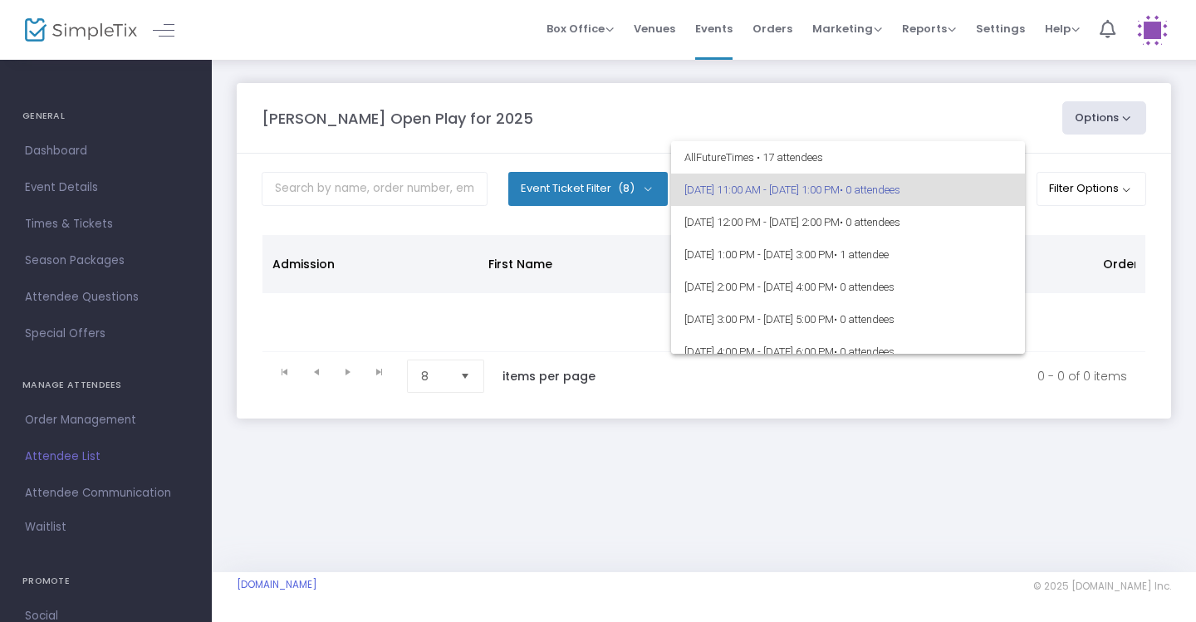
click at [1013, 101] on div at bounding box center [598, 311] width 1196 height 622
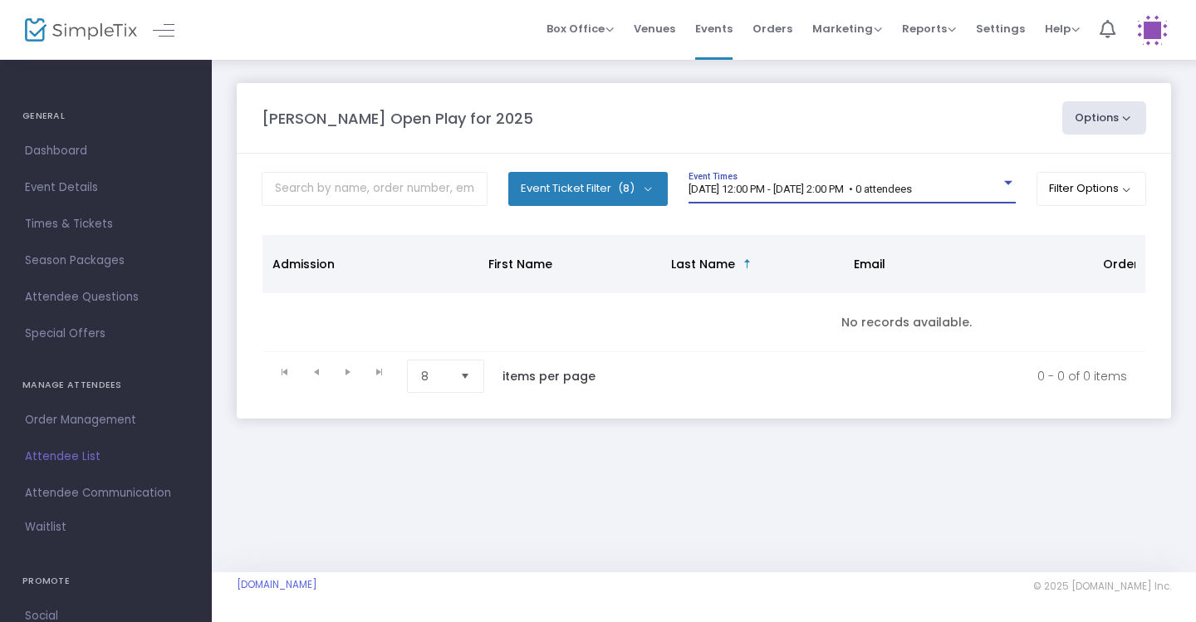
click at [840, 184] on span "[DATE] 12:00 PM - [DATE] 2:00 PM • 0 attendees" at bounding box center [799, 189] width 223 height 12
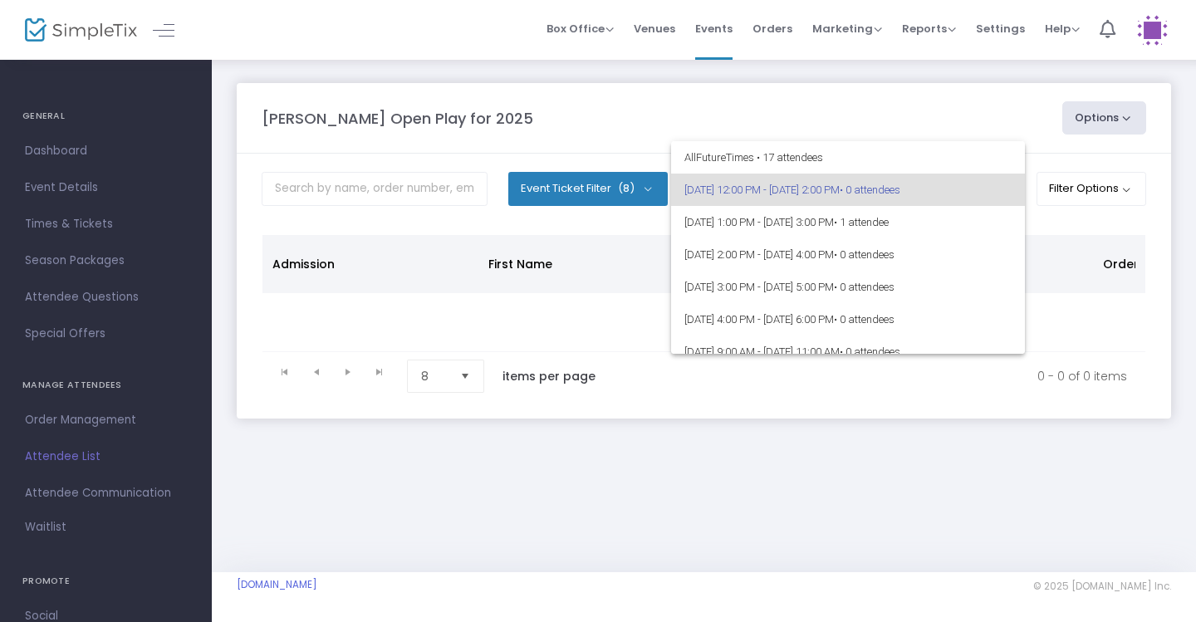
click at [1069, 222] on div at bounding box center [598, 311] width 1196 height 622
